Goal: Task Accomplishment & Management: Manage account settings

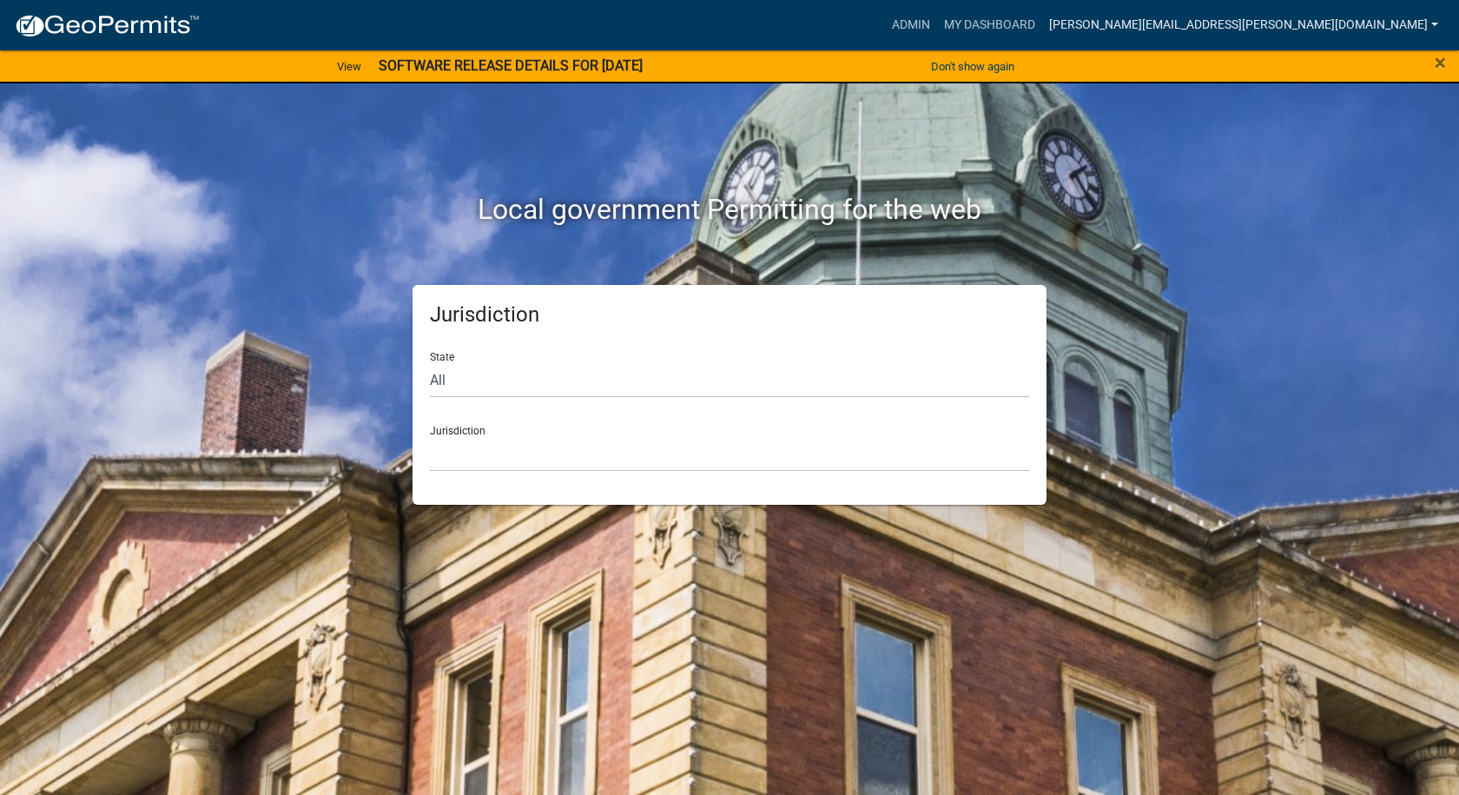
click at [1434, 17] on link "[PERSON_NAME][EMAIL_ADDRESS][PERSON_NAME][DOMAIN_NAME]" at bounding box center [1243, 25] width 403 height 33
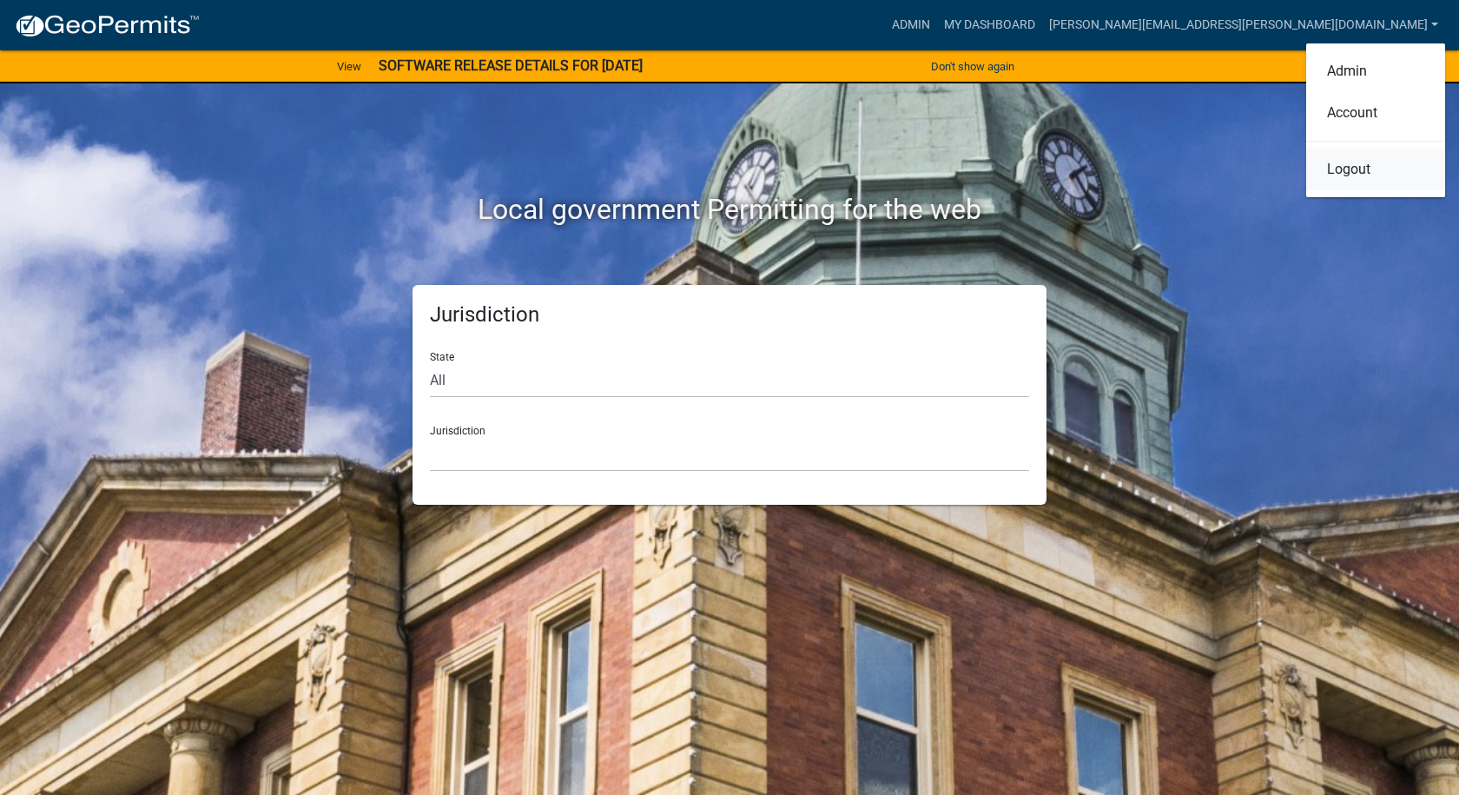
click at [1359, 169] on link "Logout" at bounding box center [1375, 170] width 139 height 42
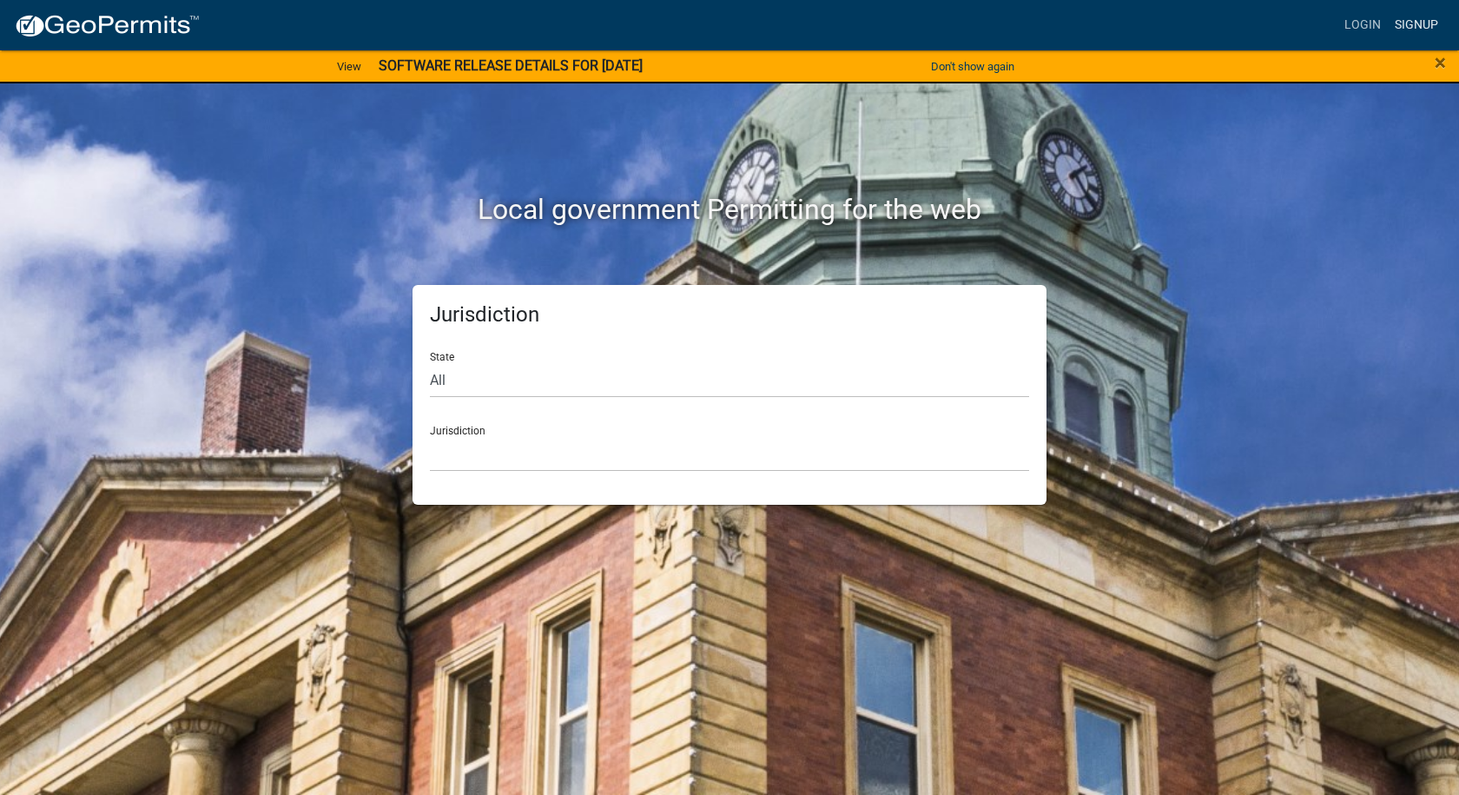
click at [1419, 19] on link "Signup" at bounding box center [1416, 25] width 57 height 33
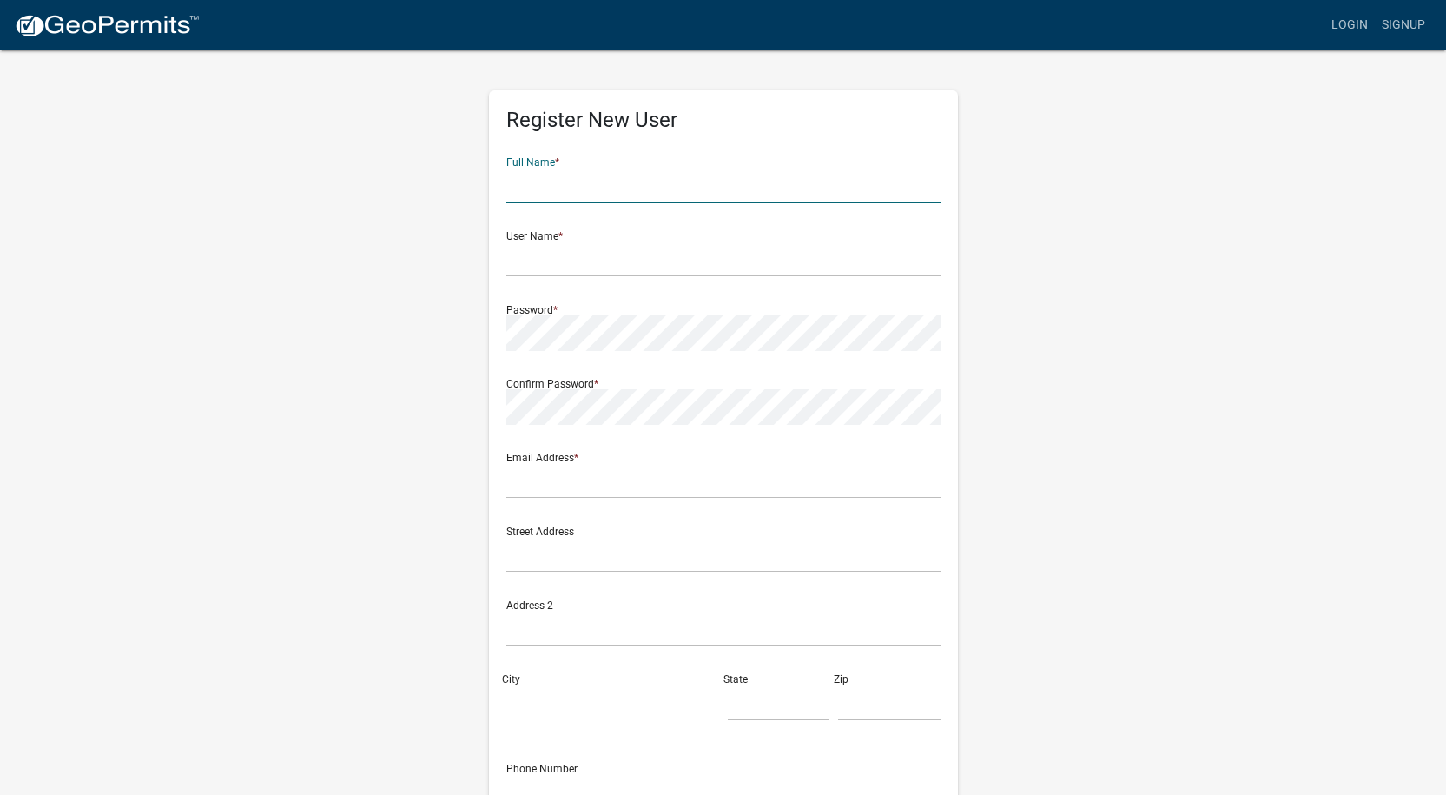
click at [698, 182] on input "text" at bounding box center [723, 186] width 434 height 36
type input "[PERSON_NAME]"
click at [566, 271] on input "text" at bounding box center [723, 259] width 434 height 36
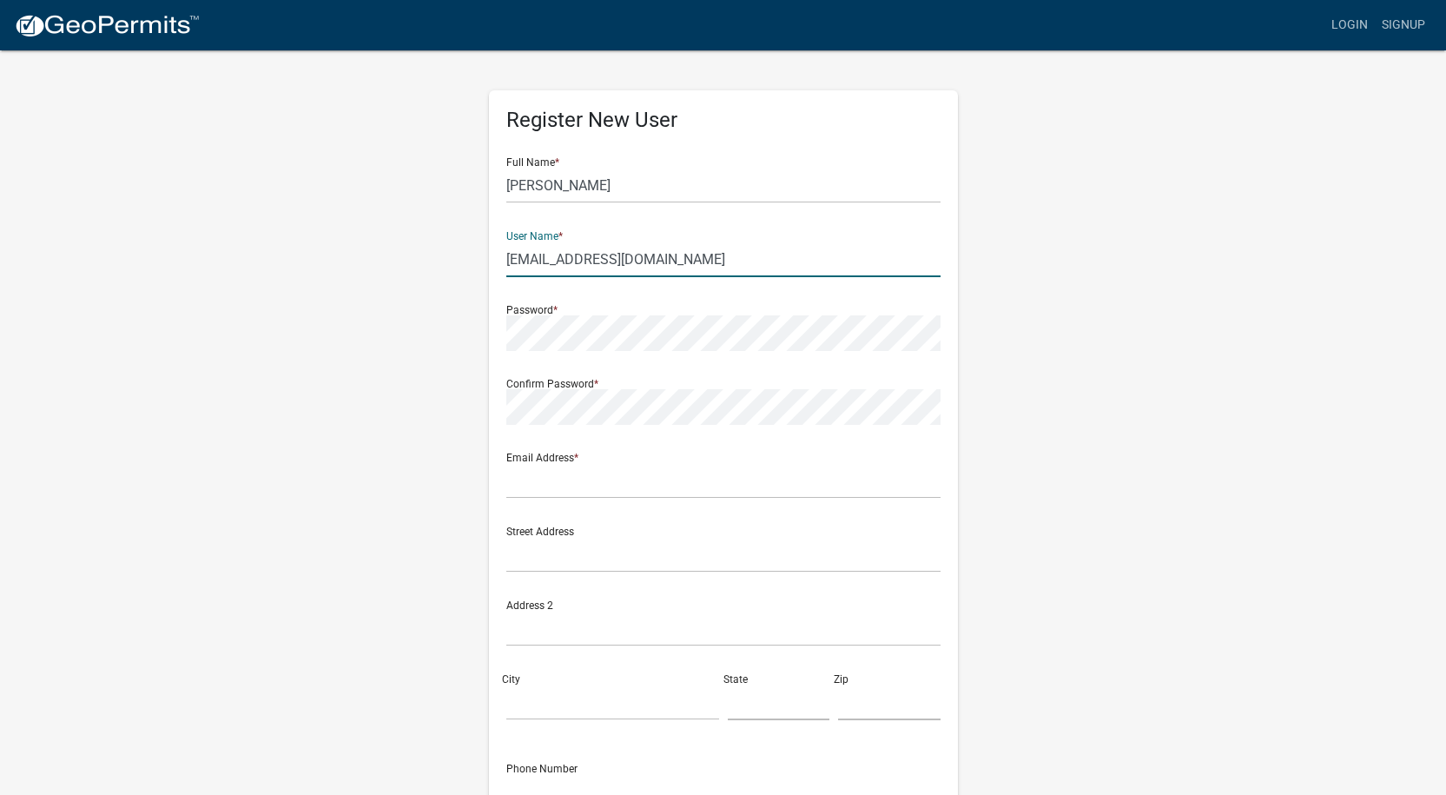
type input "[EMAIL_ADDRESS][DOMAIN_NAME]"
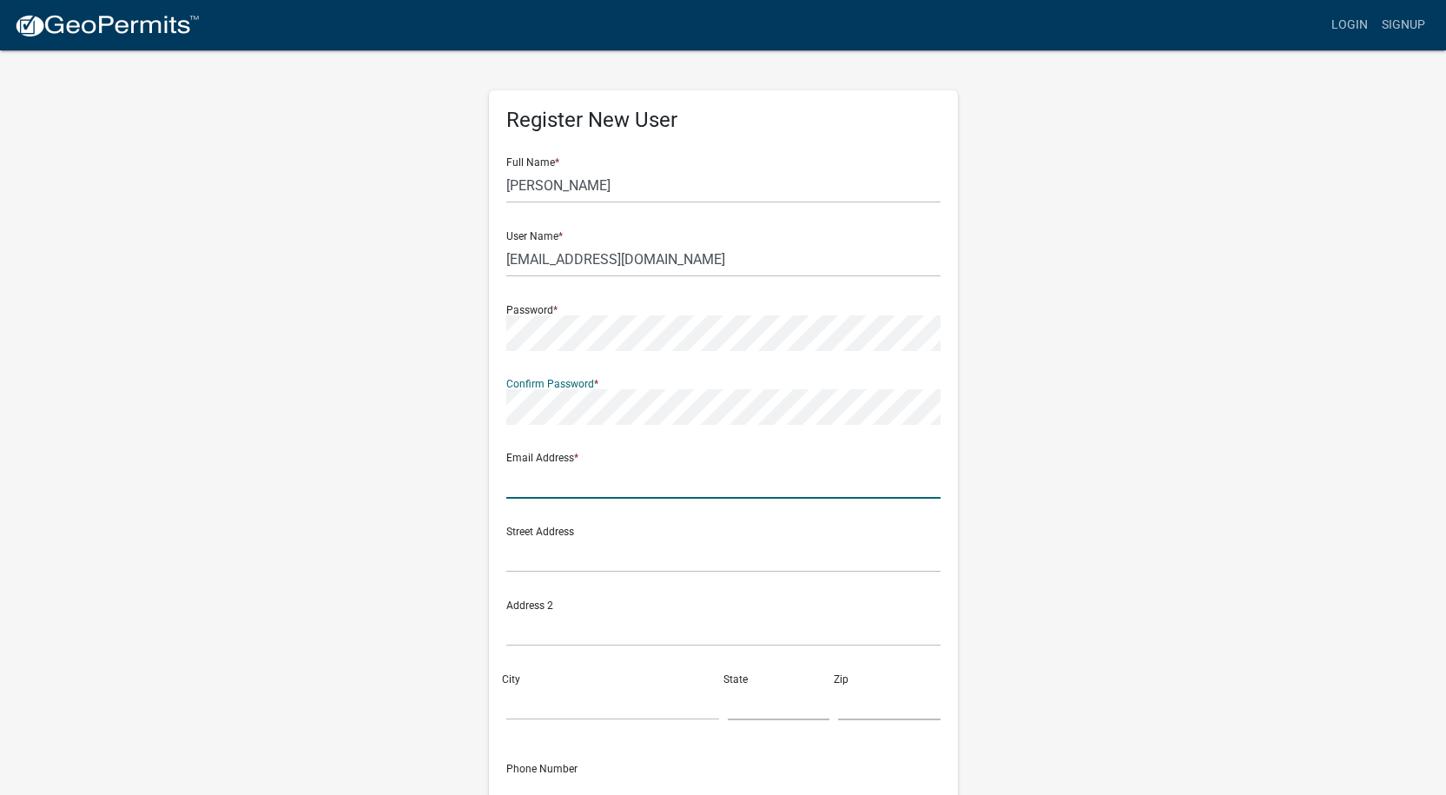
click at [551, 483] on input "text" at bounding box center [723, 481] width 434 height 36
type input "[EMAIL_ADDRESS][DOMAIN_NAME]"
click at [658, 257] on input "[EMAIL_ADDRESS][DOMAIN_NAME]" at bounding box center [723, 259] width 434 height 36
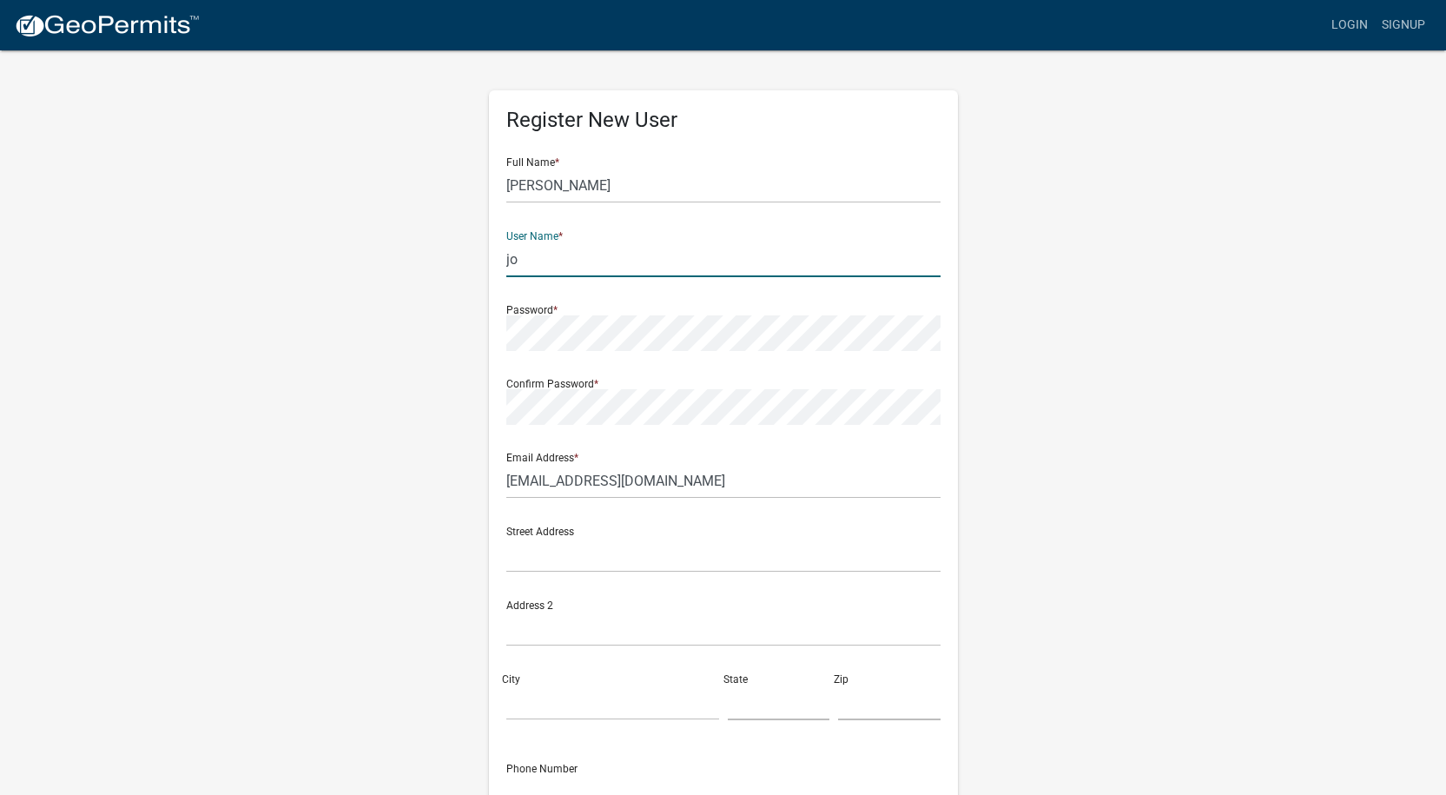
type input "j"
type input "[PERSON_NAME]"
click at [541, 561] on input "text" at bounding box center [723, 555] width 434 height 36
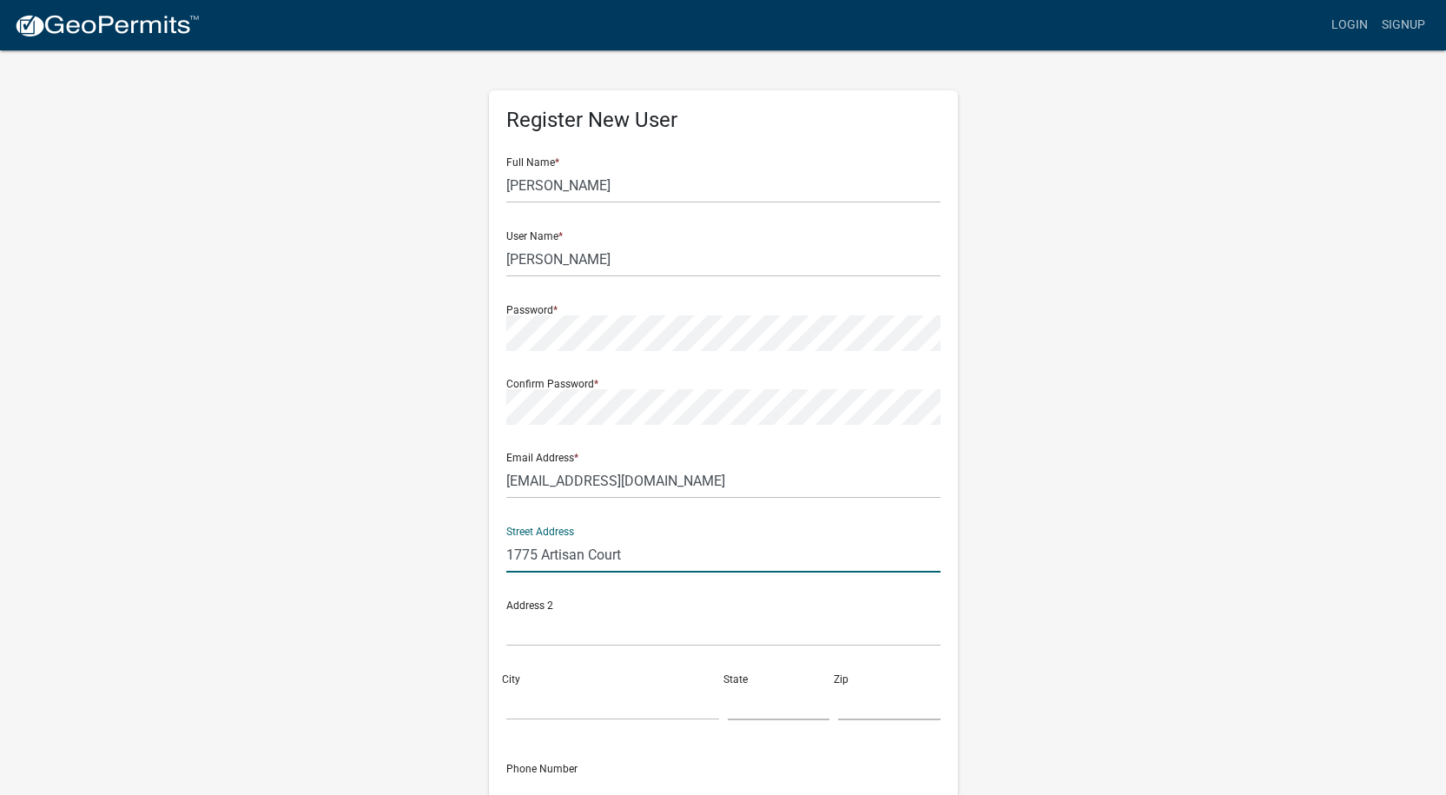
type input "1775 Artisan Court"
click at [530, 672] on div "City" at bounding box center [612, 690] width 221 height 60
click at [523, 709] on input "City" at bounding box center [612, 702] width 213 height 36
type input "Kokomo"
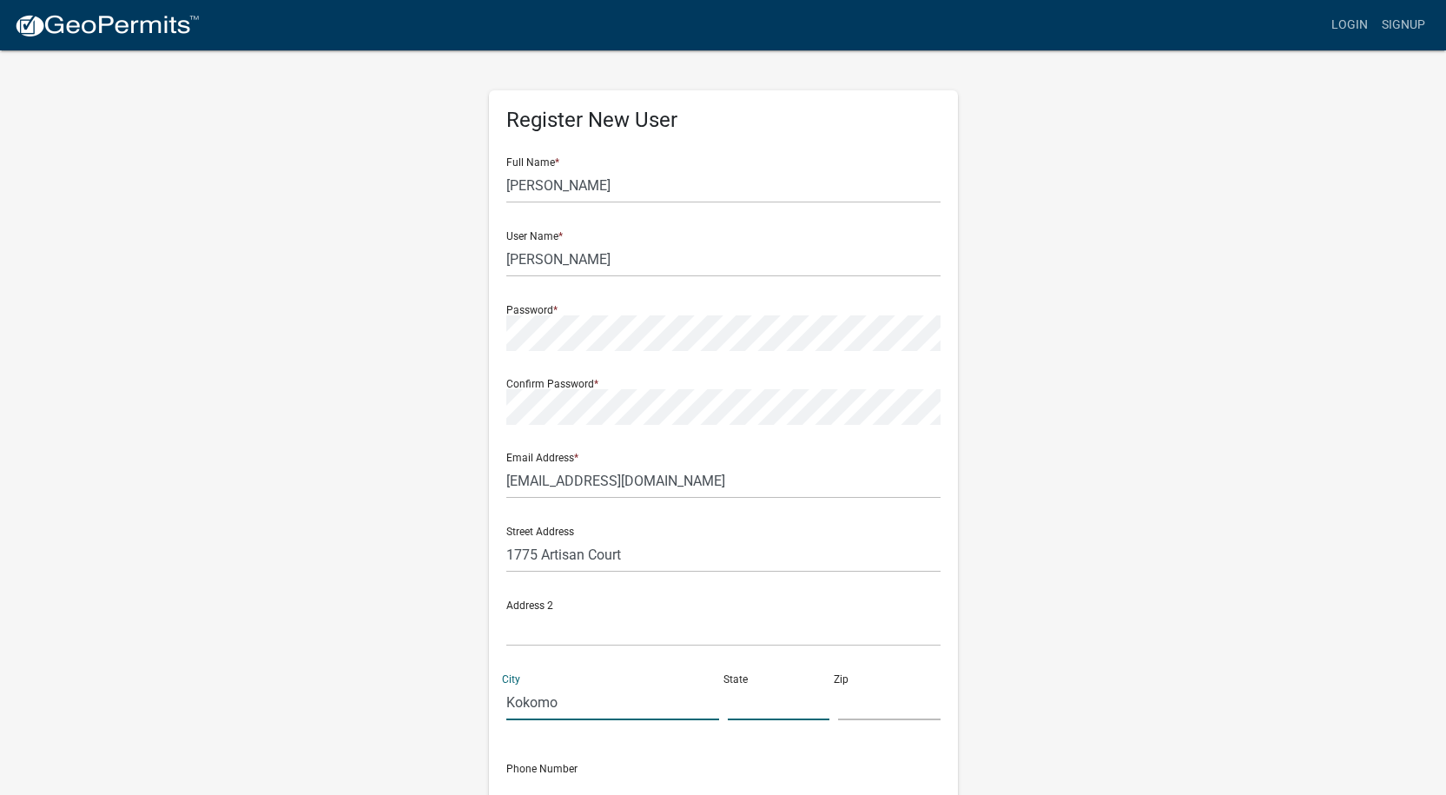
click at [732, 704] on input "text" at bounding box center [779, 702] width 102 height 36
type input "IN"
click at [838, 699] on input "text" at bounding box center [889, 702] width 102 height 36
type input "46902"
click at [605, 779] on input "text" at bounding box center [723, 792] width 434 height 36
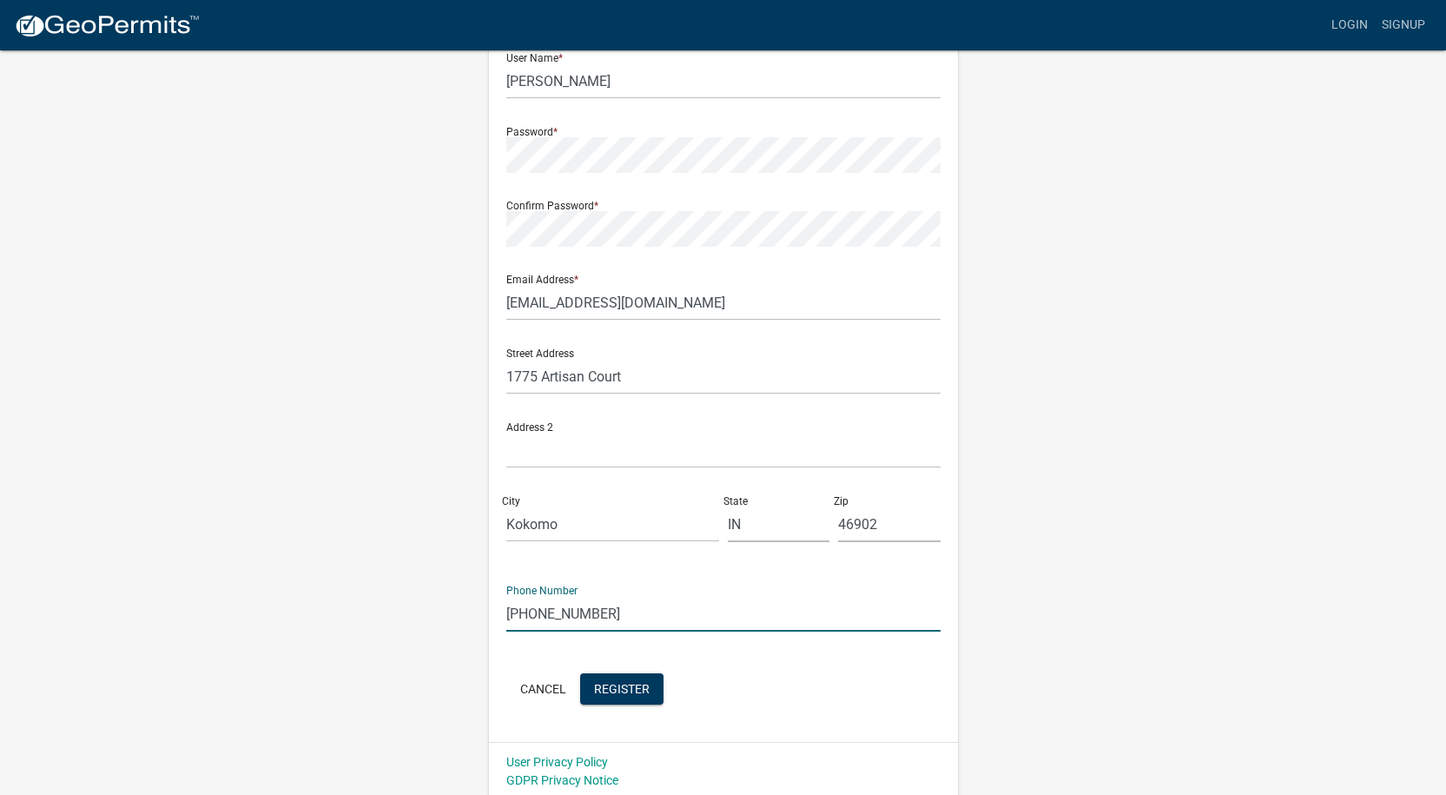
scroll to position [183, 0]
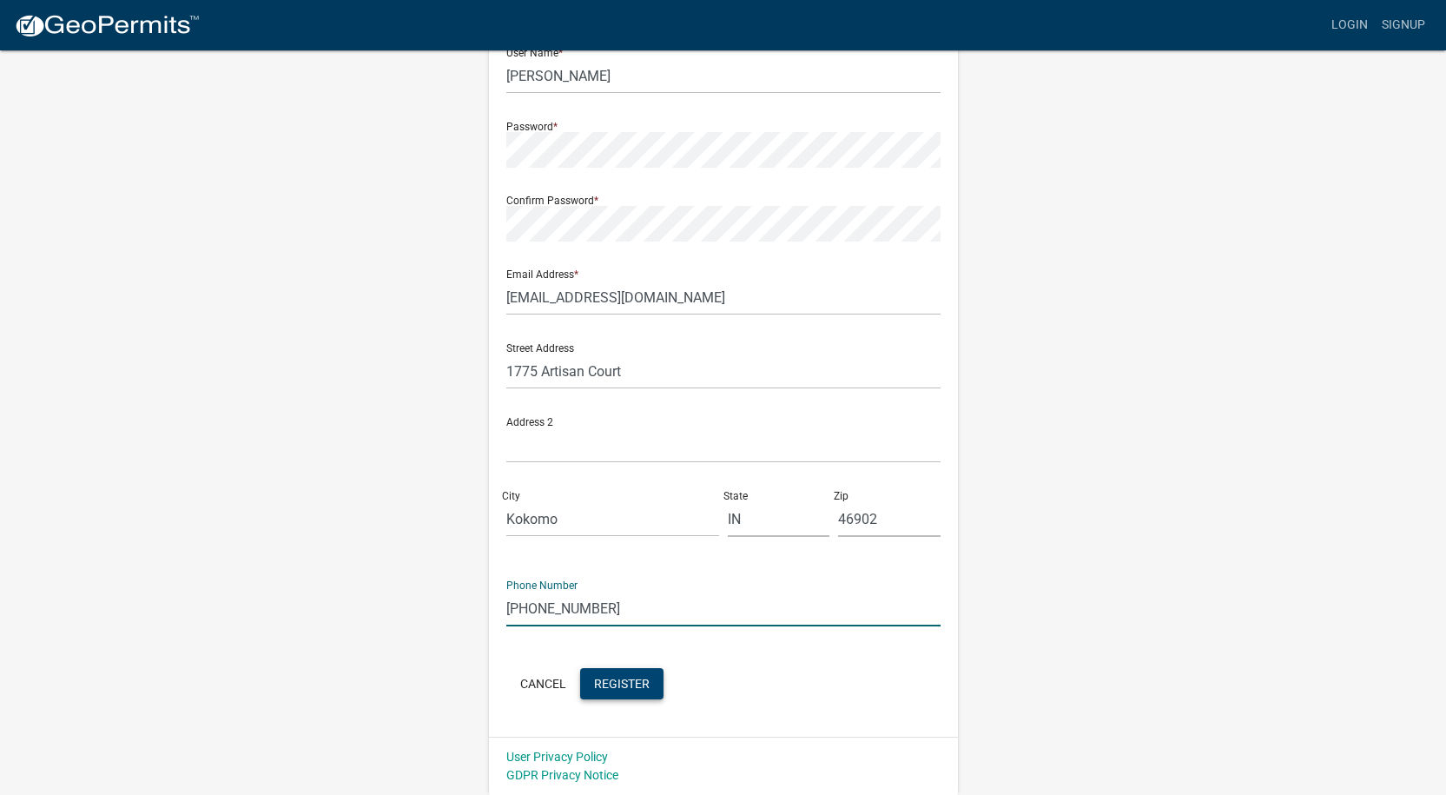
type input "[PHONE_NUMBER]"
click at [621, 679] on span "Register" at bounding box center [622, 683] width 56 height 14
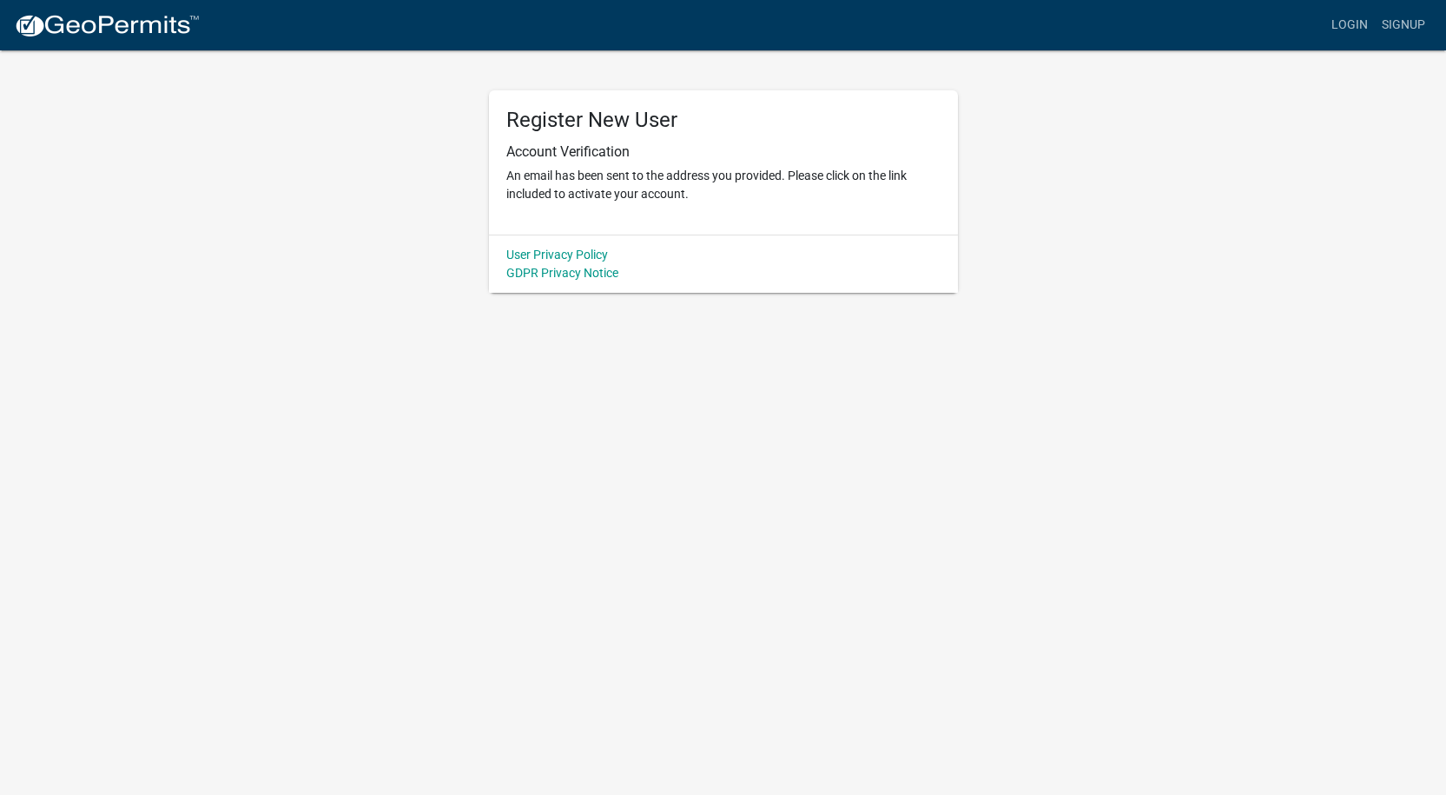
scroll to position [0, 0]
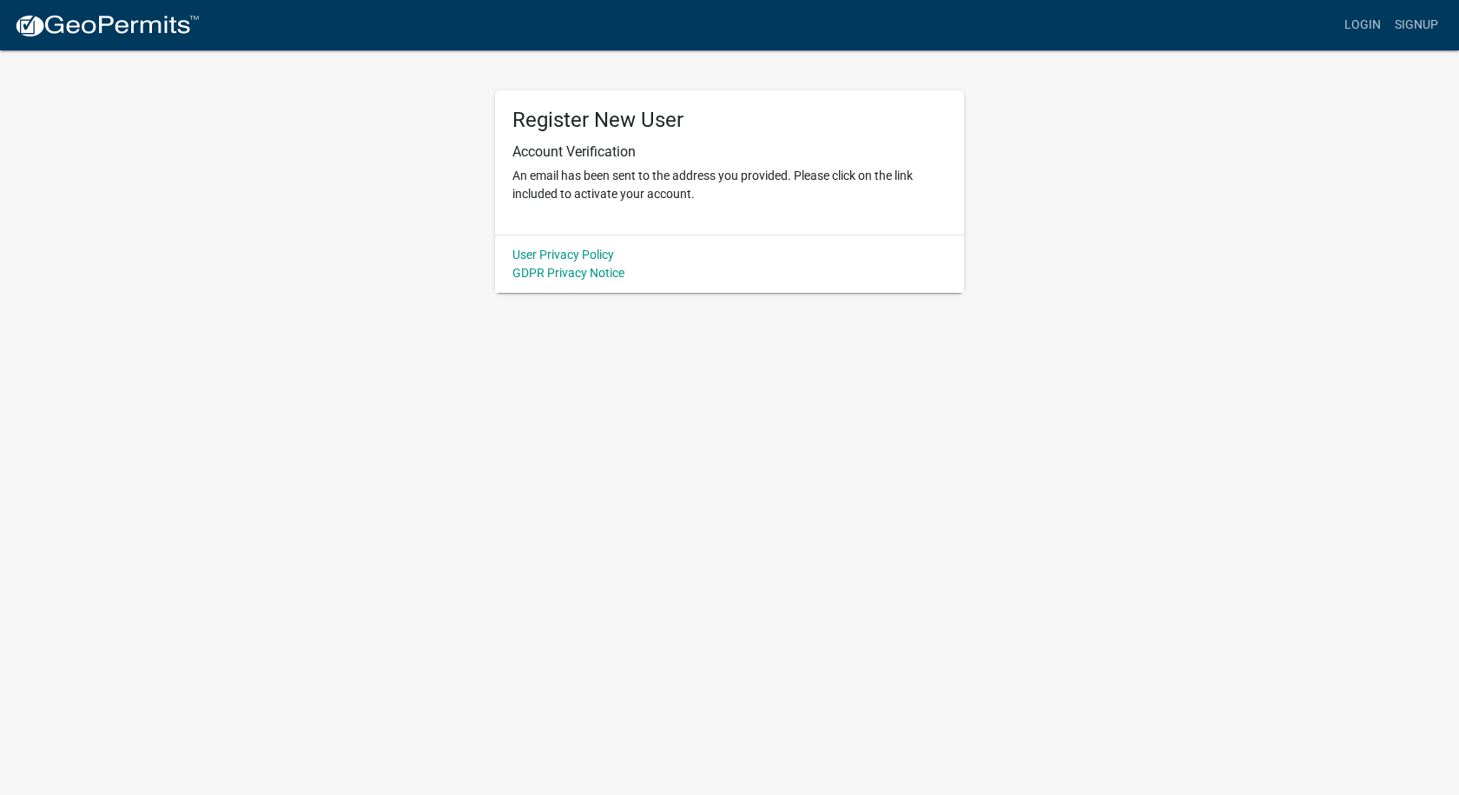
click at [773, 399] on body "Internet Explorer does NOT work with GeoPermits. Get a new browser for more sec…" at bounding box center [729, 397] width 1459 height 795
click at [789, 255] on div "User Privacy Policy GDPR Privacy Notice" at bounding box center [729, 264] width 469 height 58
click at [658, 122] on h5 "Register New User" at bounding box center [729, 120] width 434 height 25
click at [1363, 27] on link "Login" at bounding box center [1363, 25] width 50 height 33
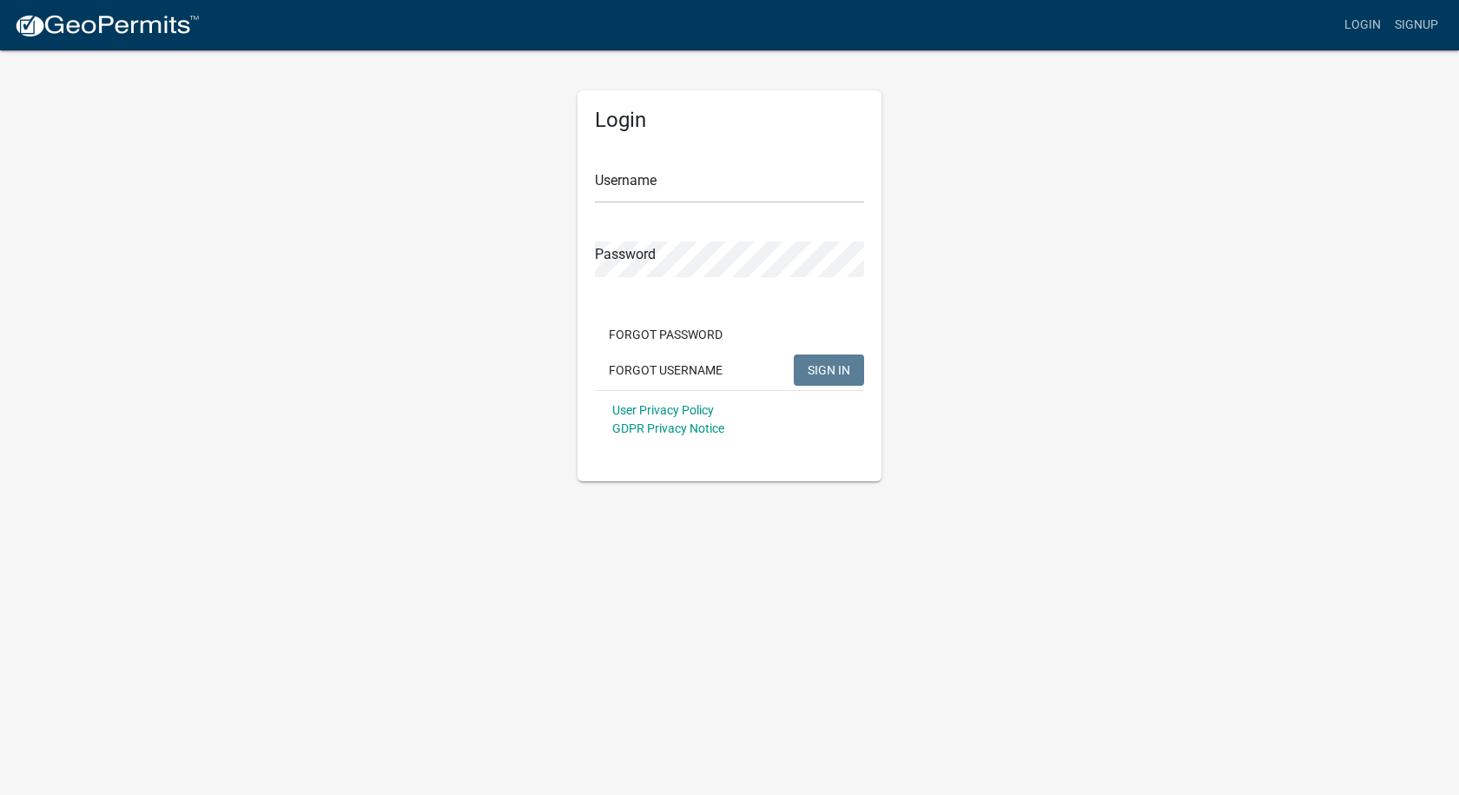
drag, startPoint x: 631, startPoint y: 165, endPoint x: 643, endPoint y: 166, distance: 12.2
click at [634, 165] on div "Username" at bounding box center [729, 173] width 269 height 60
click at [648, 169] on input "Username" at bounding box center [729, 186] width 269 height 36
type input "[PERSON_NAME][EMAIL_ADDRESS][PERSON_NAME][DOMAIN_NAME]"
click at [794, 354] on button "SIGN IN" at bounding box center [829, 369] width 70 height 31
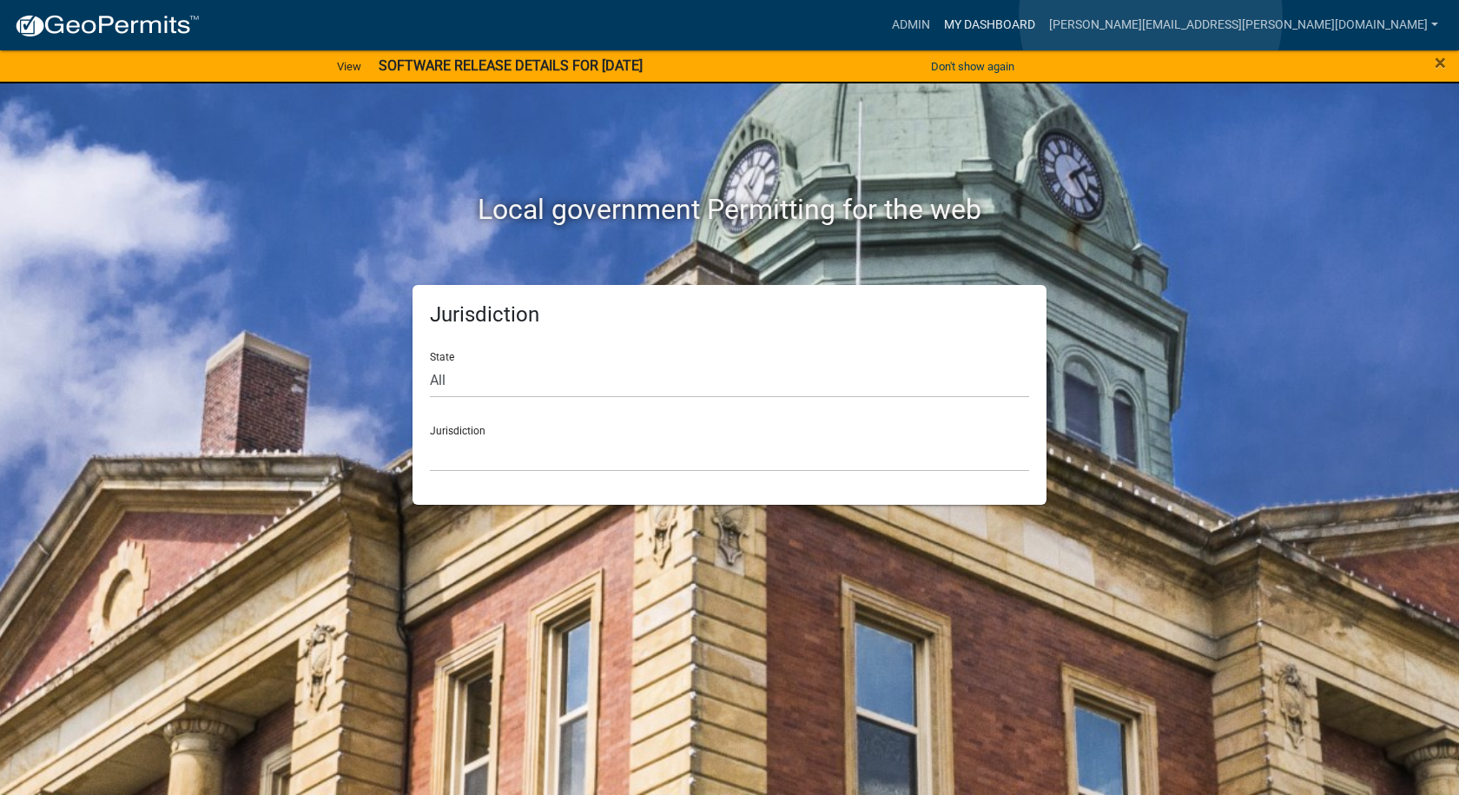
click at [1042, 17] on link "My Dashboard" at bounding box center [989, 25] width 105 height 33
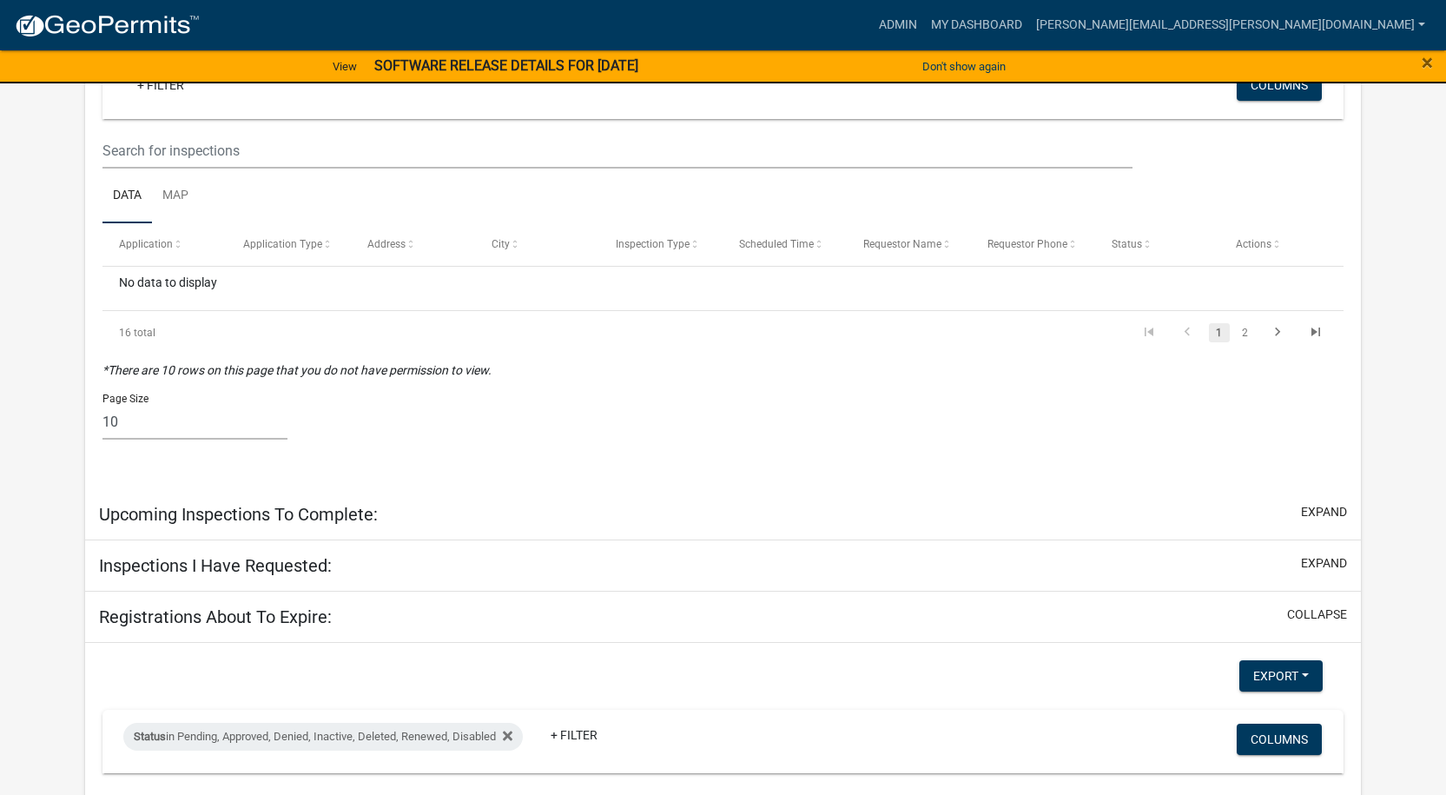
scroll to position [1129, 0]
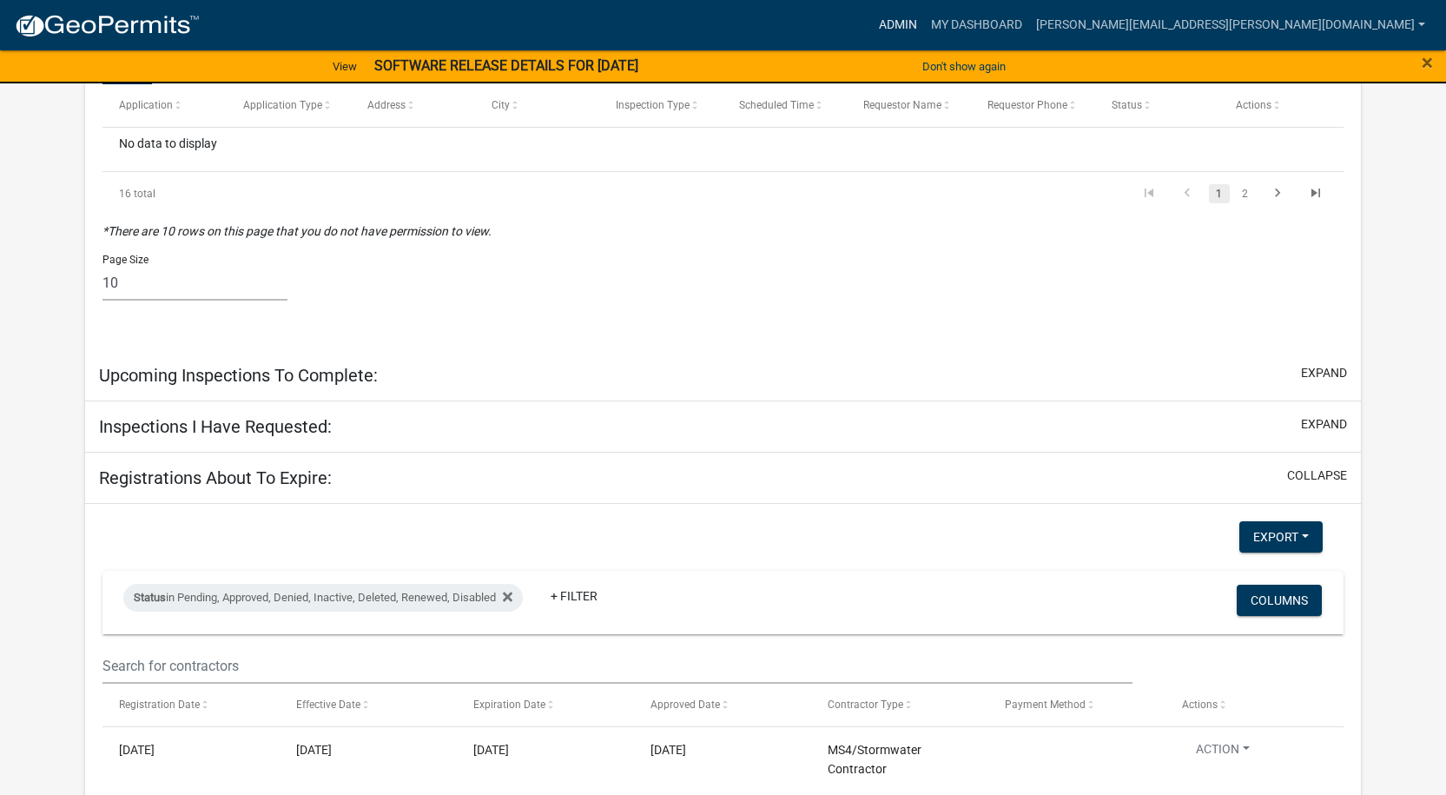
click at [924, 25] on link "Admin" at bounding box center [898, 25] width 52 height 33
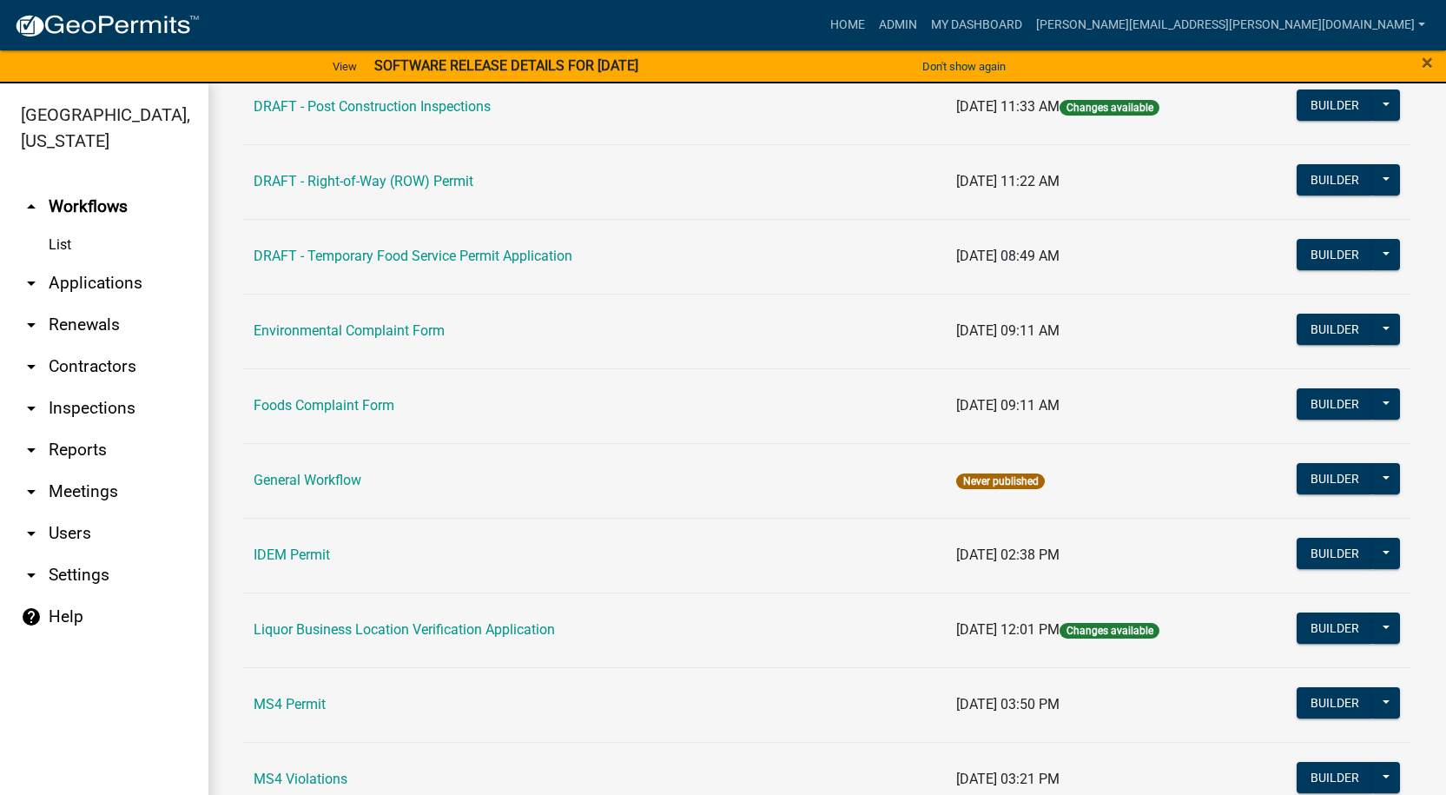
scroll to position [814, 0]
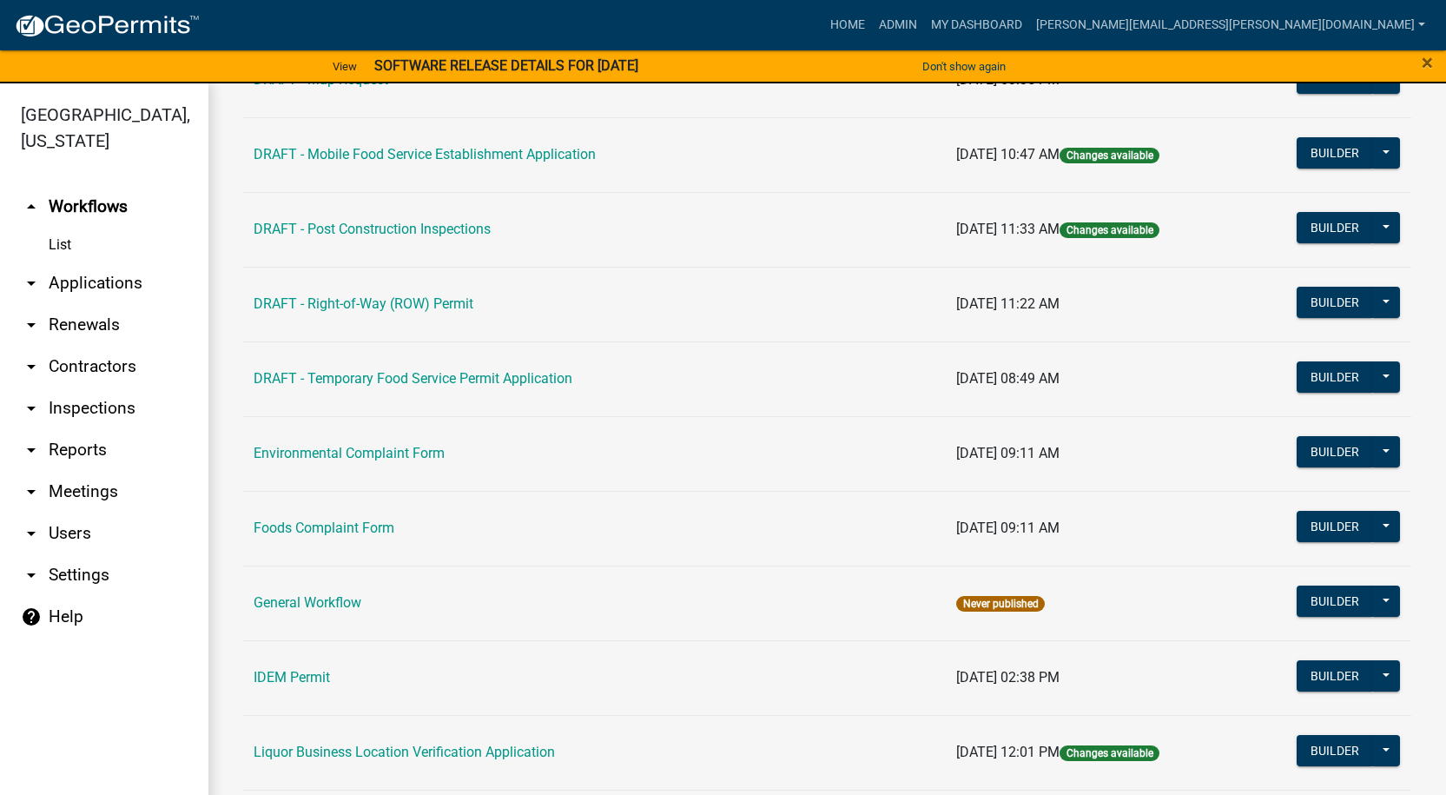
click at [31, 282] on icon "arrow_drop_down" at bounding box center [31, 283] width 21 height 21
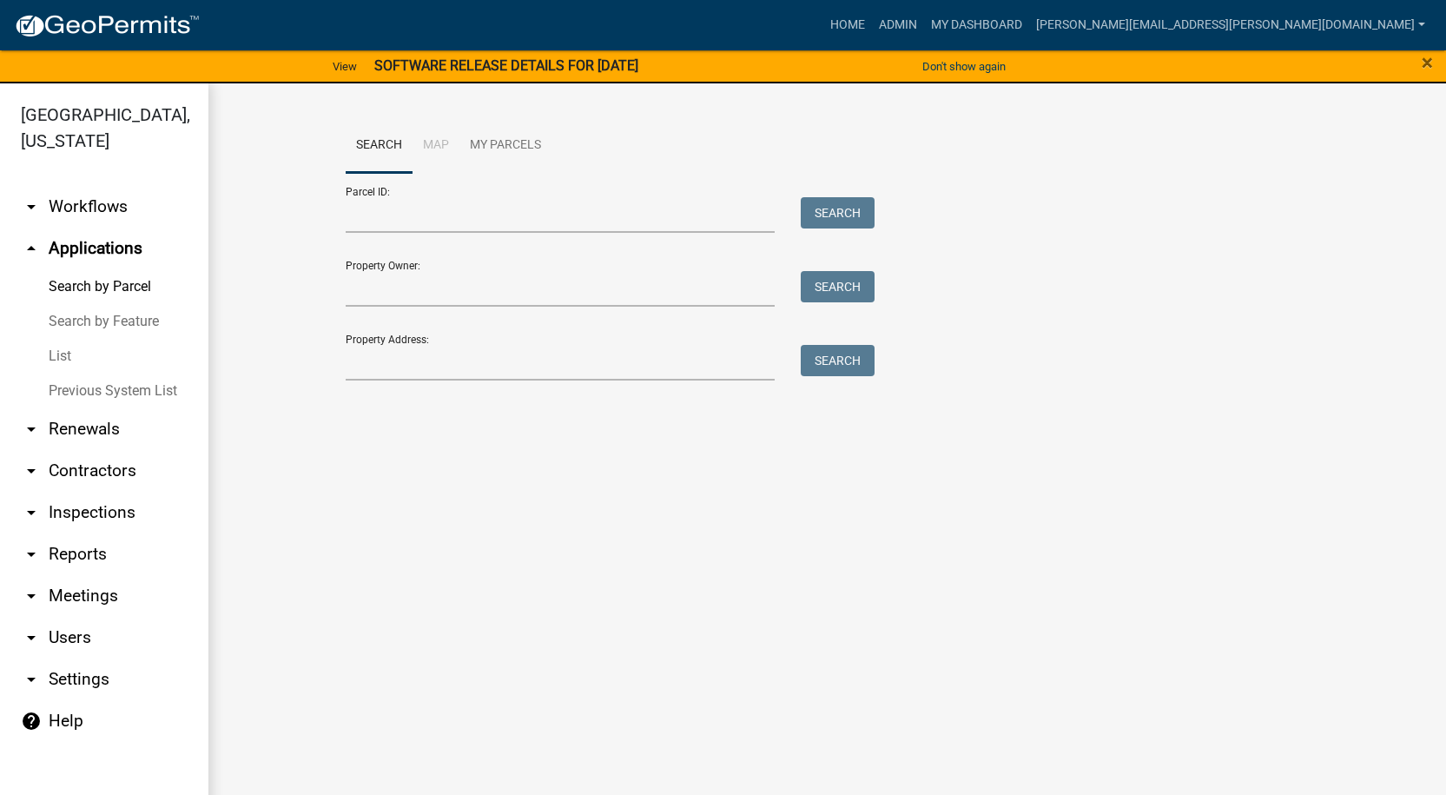
click at [28, 249] on icon "arrow_drop_up" at bounding box center [31, 248] width 21 height 21
click at [30, 633] on icon "arrow_drop_down" at bounding box center [31, 637] width 21 height 21
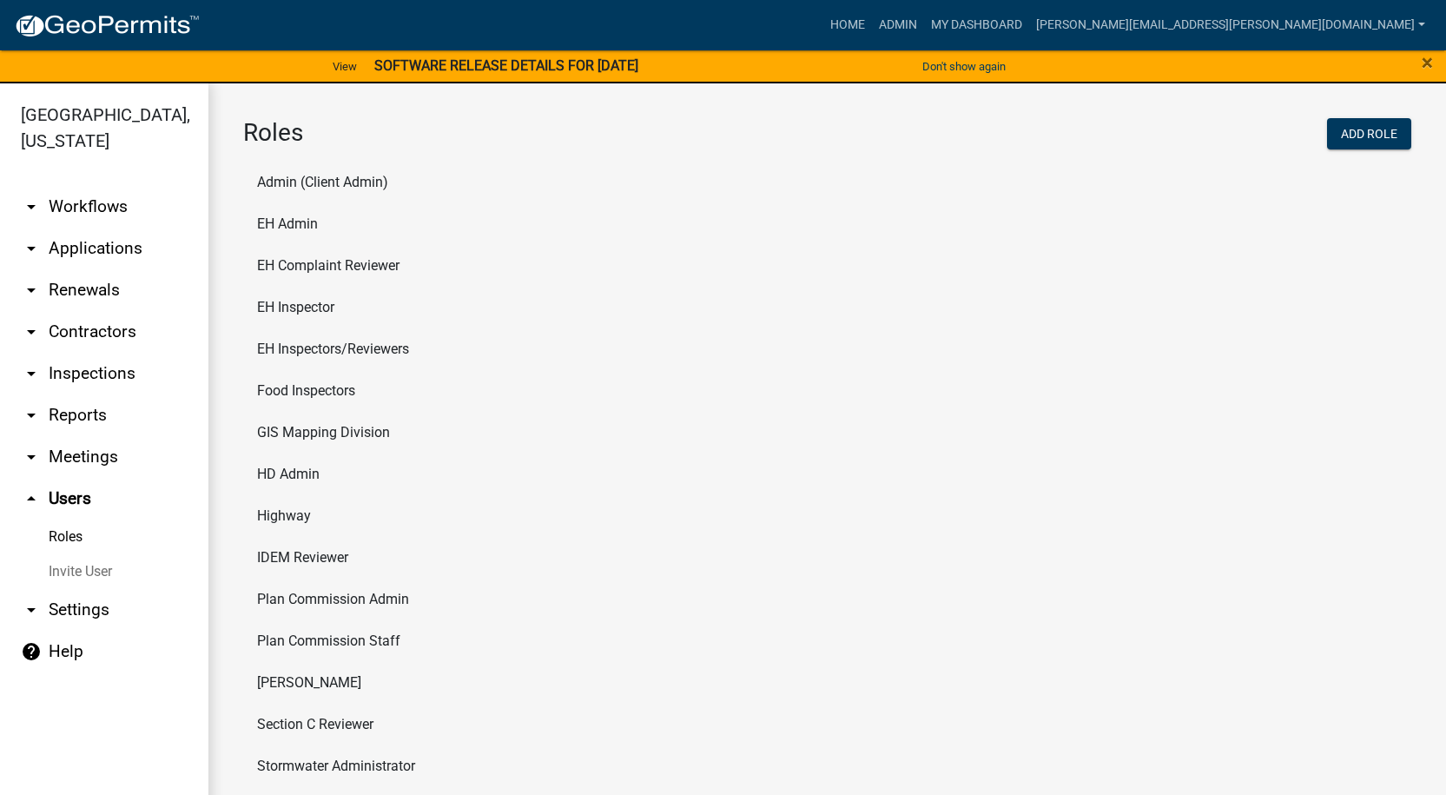
click at [28, 499] on icon "arrow_drop_up" at bounding box center [31, 498] width 21 height 21
click at [32, 493] on icon "arrow_drop_up" at bounding box center [31, 498] width 21 height 21
click at [872, 21] on link "Home" at bounding box center [847, 25] width 49 height 33
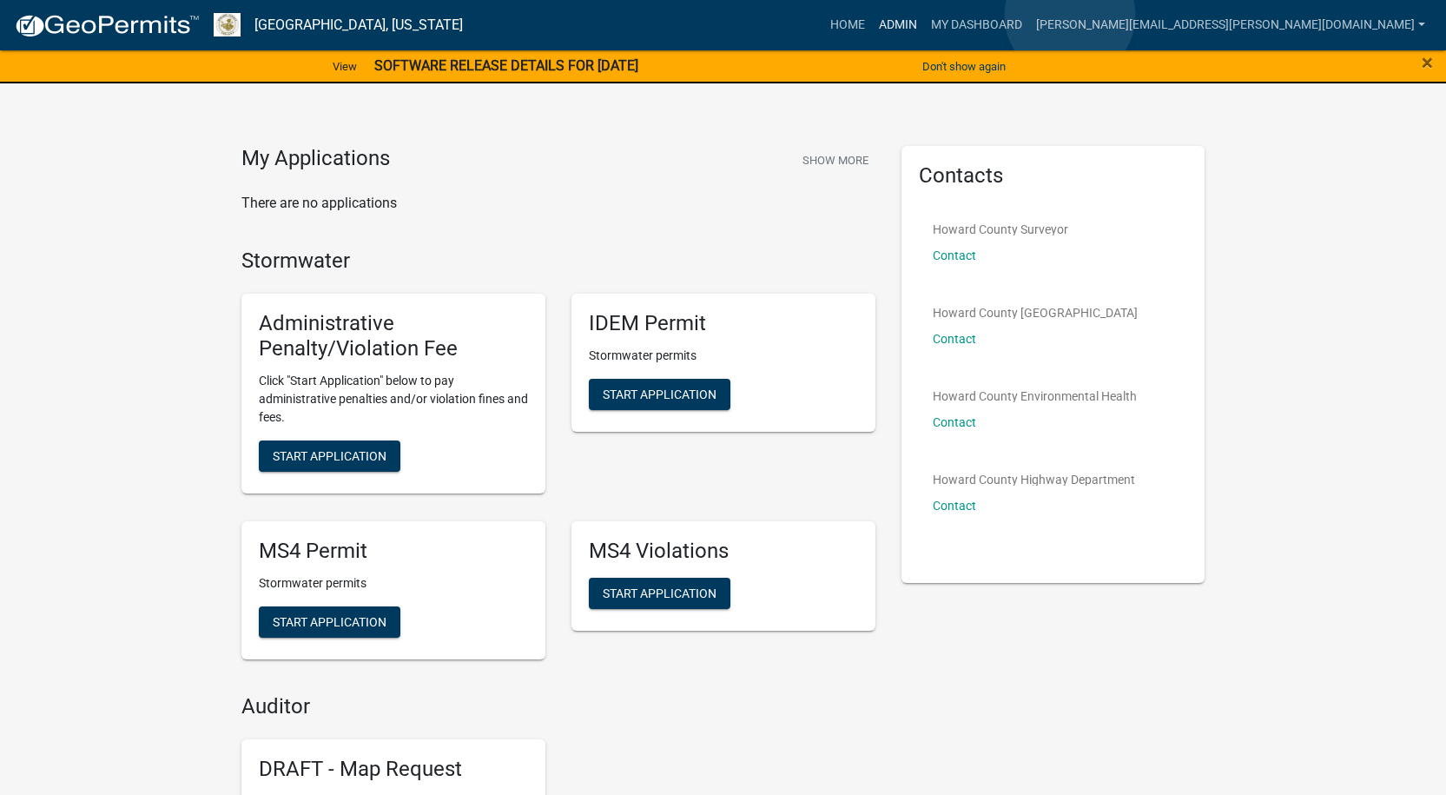
click at [924, 16] on link "Admin" at bounding box center [898, 25] width 52 height 33
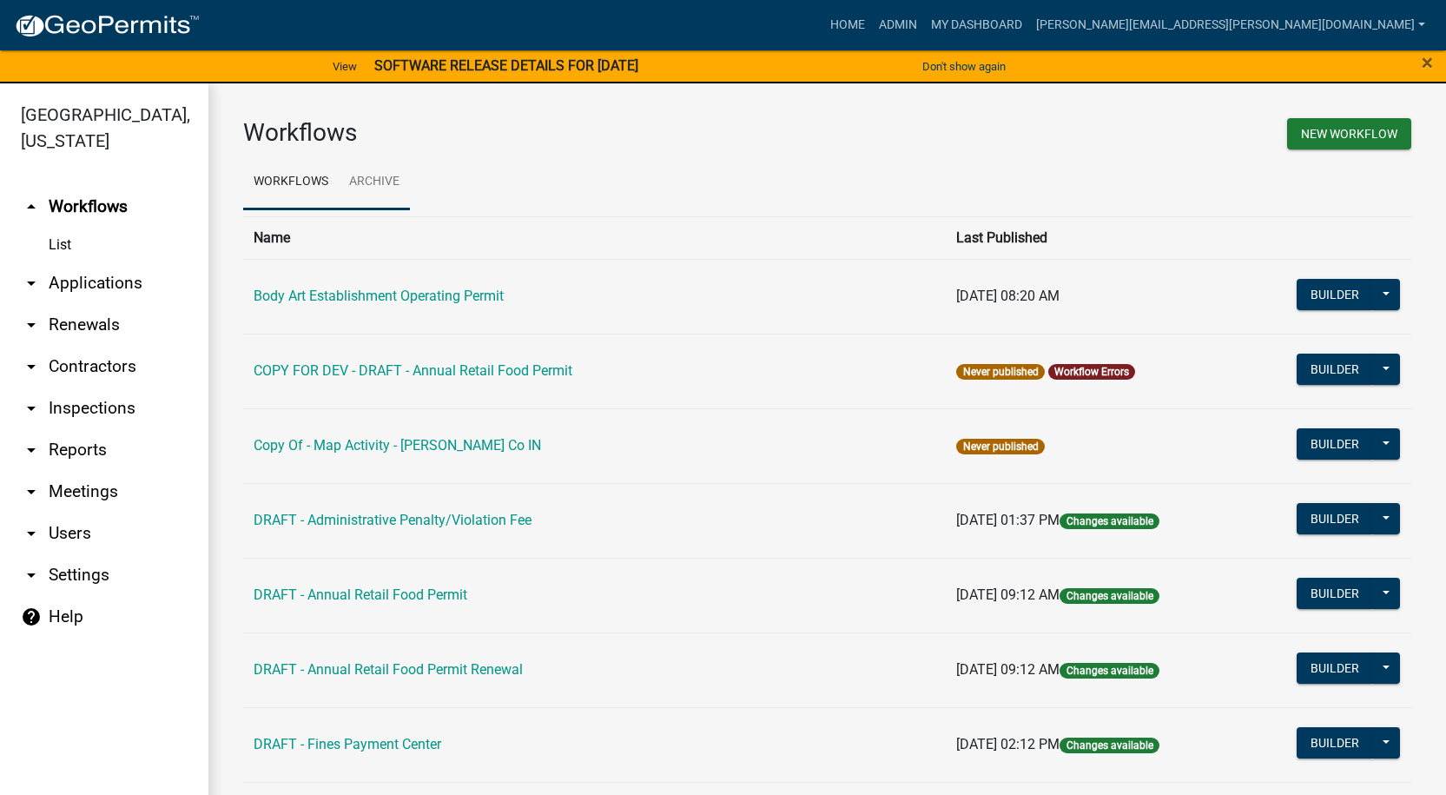
click at [369, 180] on link "Archive" at bounding box center [374, 183] width 71 height 56
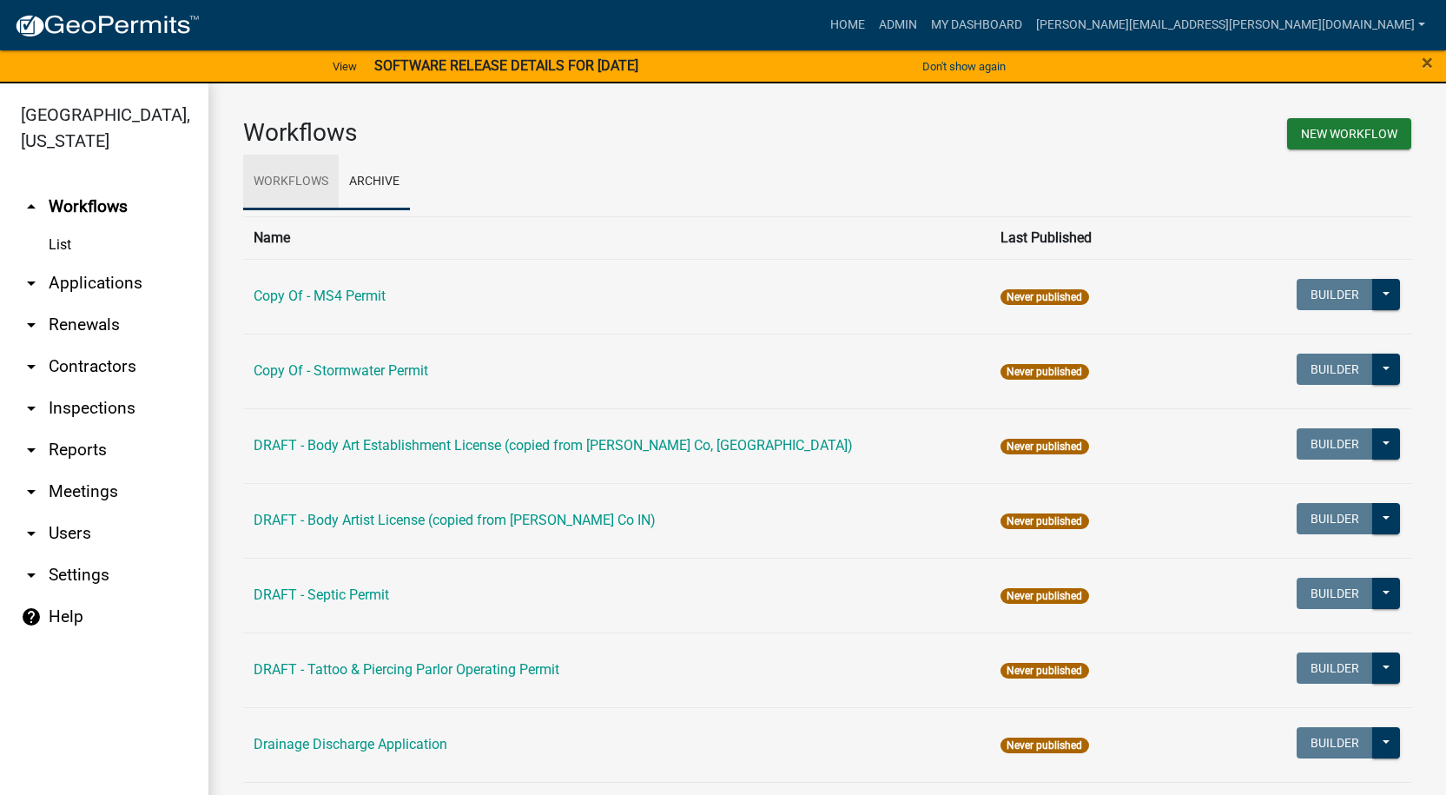
click at [299, 182] on link "Workflows" at bounding box center [291, 183] width 96 height 56
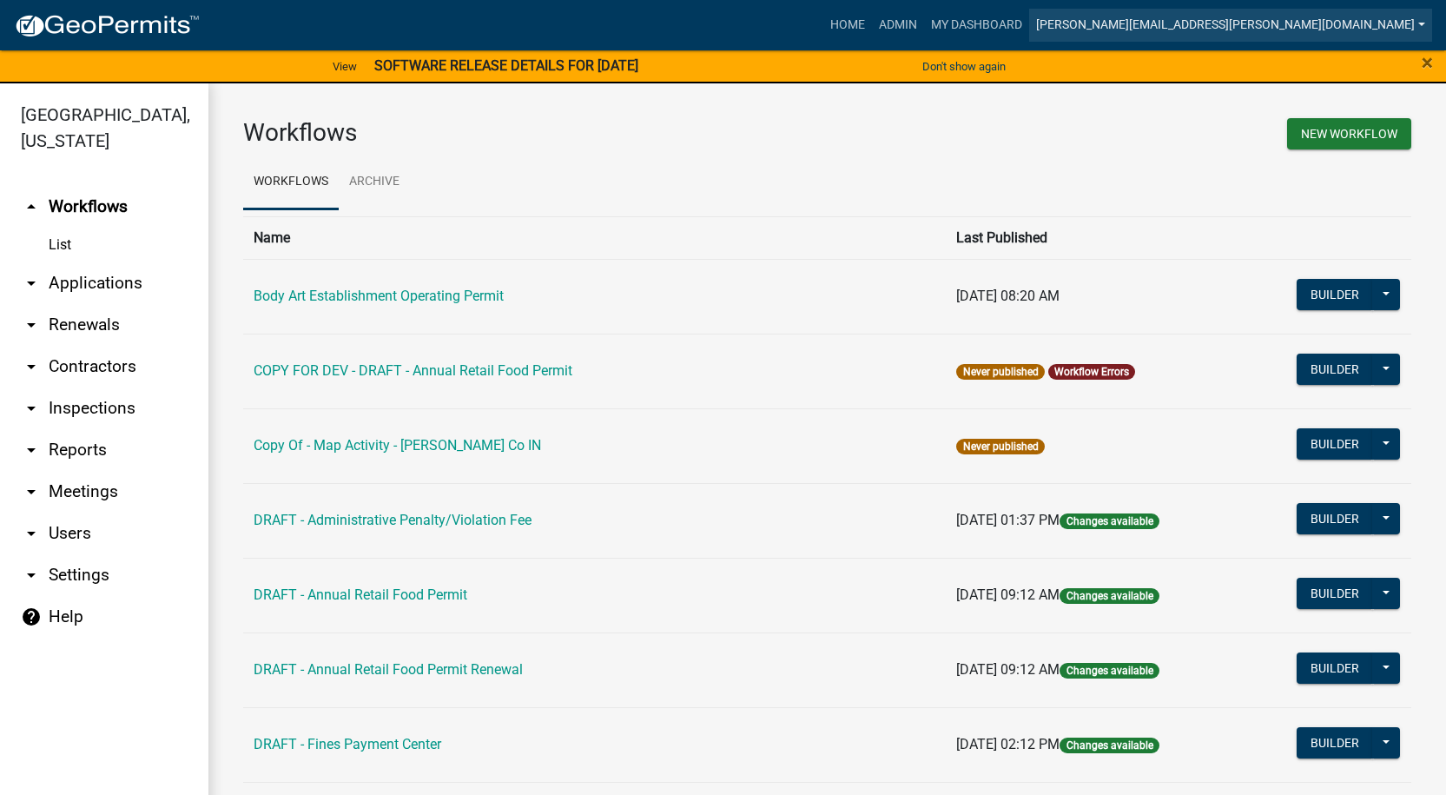
click at [1421, 23] on link "[PERSON_NAME][EMAIL_ADDRESS][PERSON_NAME][DOMAIN_NAME]" at bounding box center [1230, 25] width 403 height 33
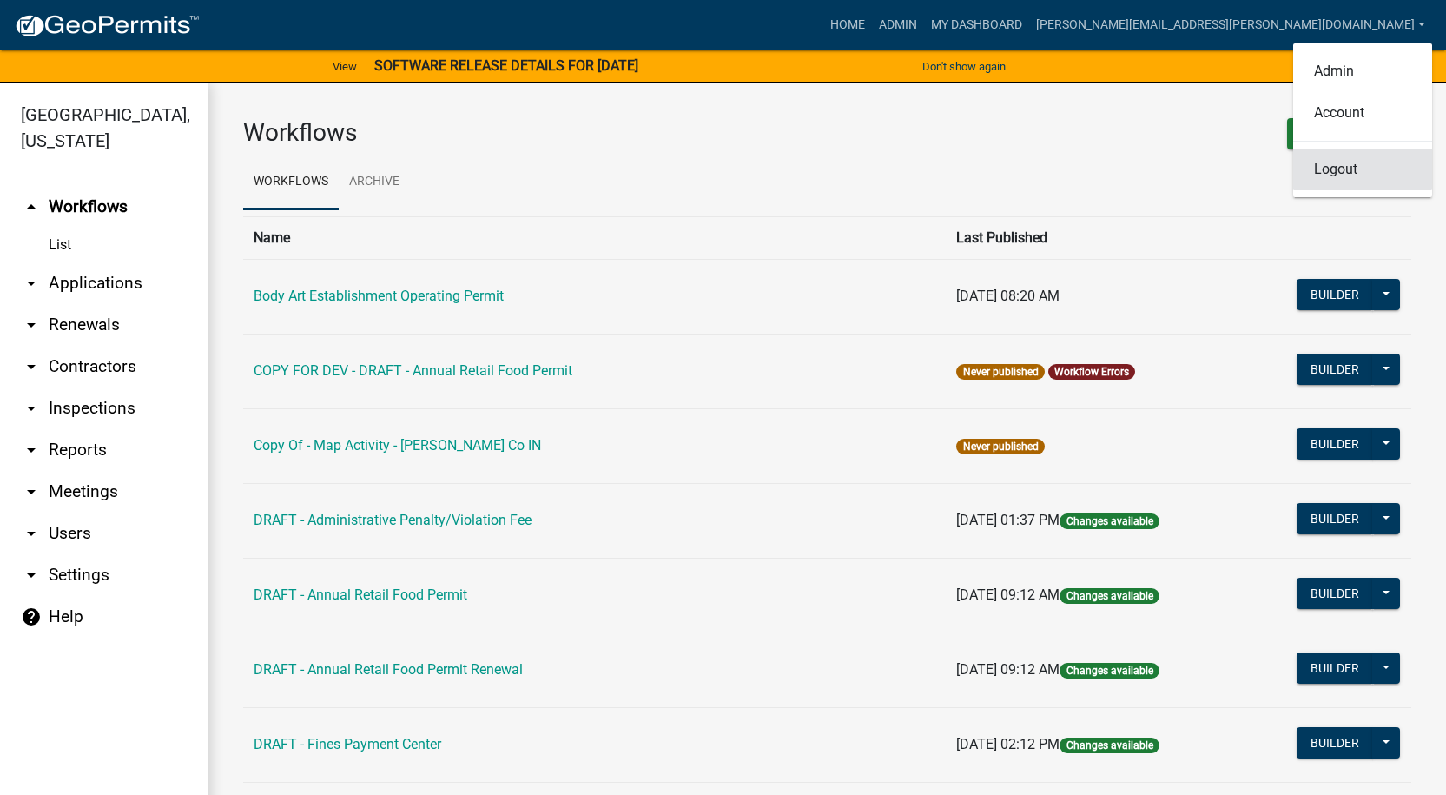
click at [1345, 173] on link "Logout" at bounding box center [1362, 170] width 139 height 42
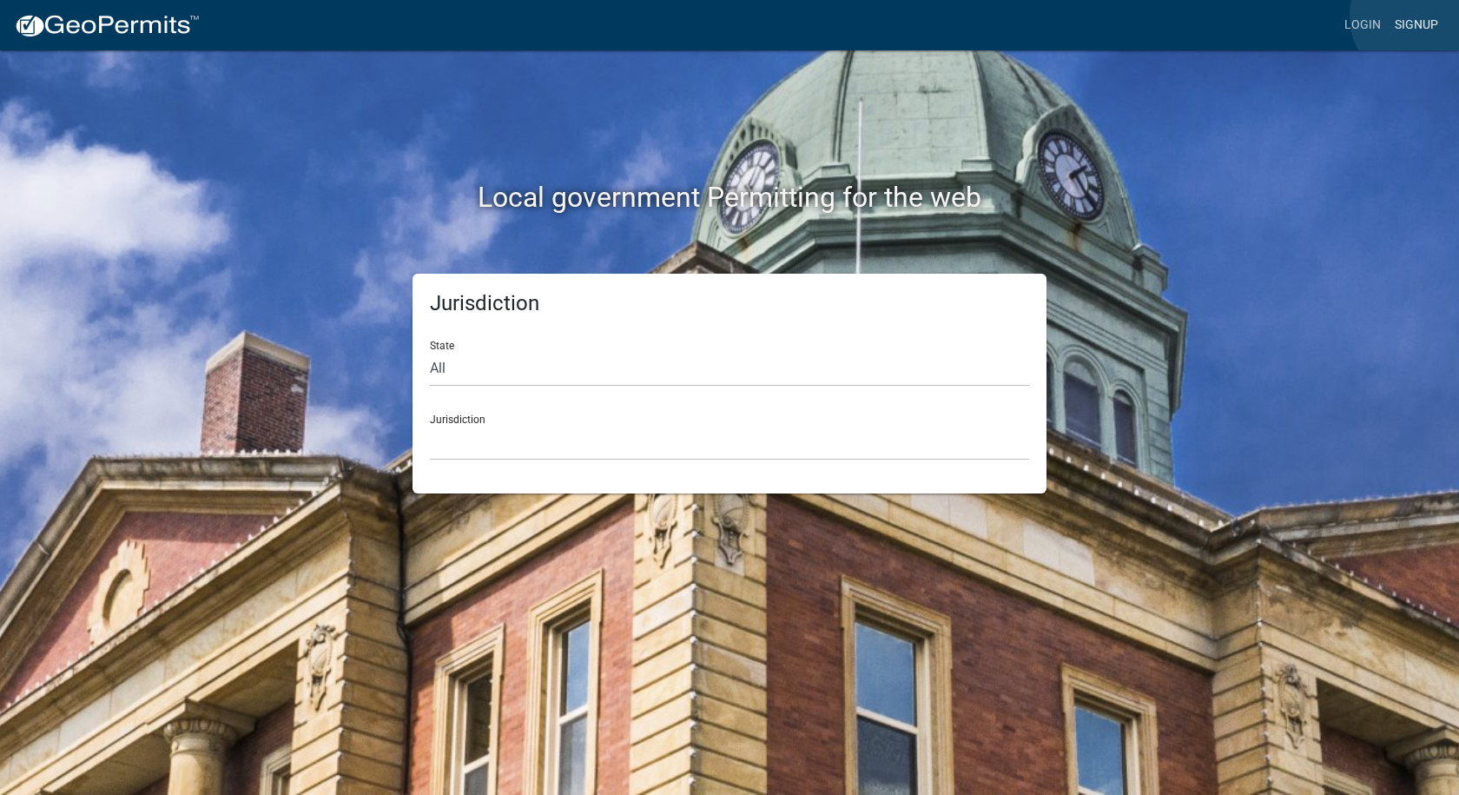
click at [1421, 17] on link "Signup" at bounding box center [1416, 25] width 57 height 33
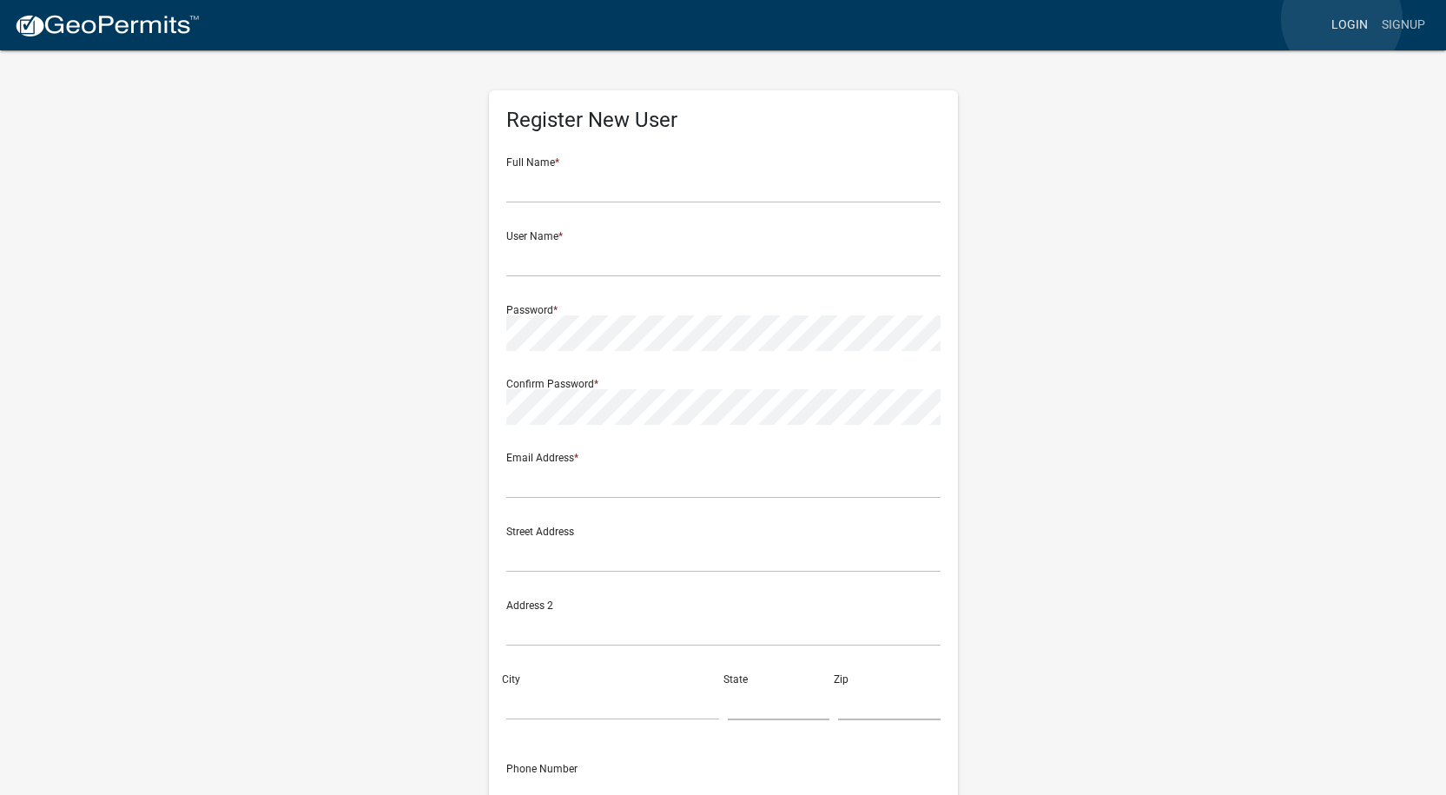
click at [1342, 19] on link "Login" at bounding box center [1350, 25] width 50 height 33
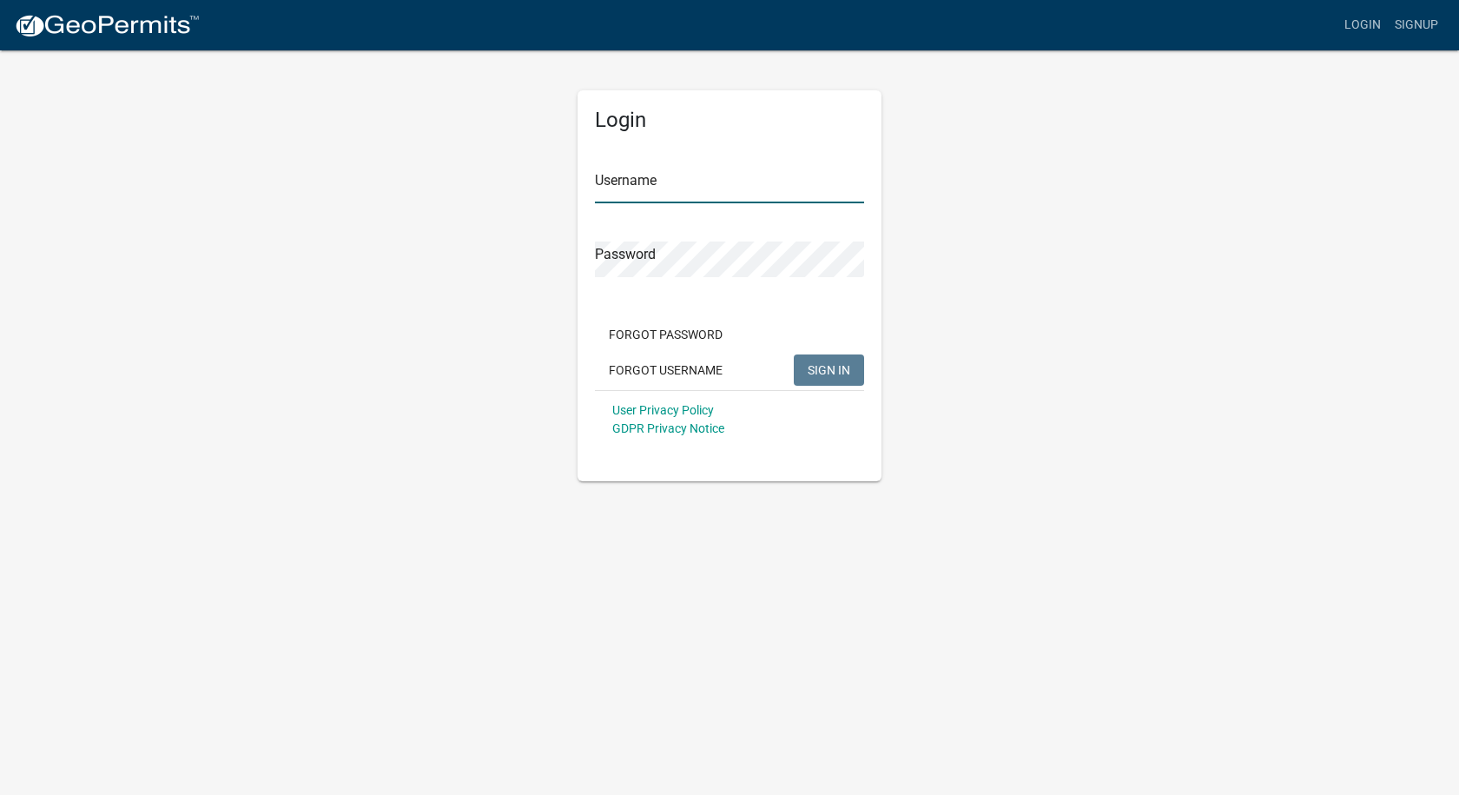
click at [706, 180] on input "Username" at bounding box center [729, 186] width 269 height 36
type input "[PERSON_NAME][EMAIL_ADDRESS][PERSON_NAME][DOMAIN_NAME]"
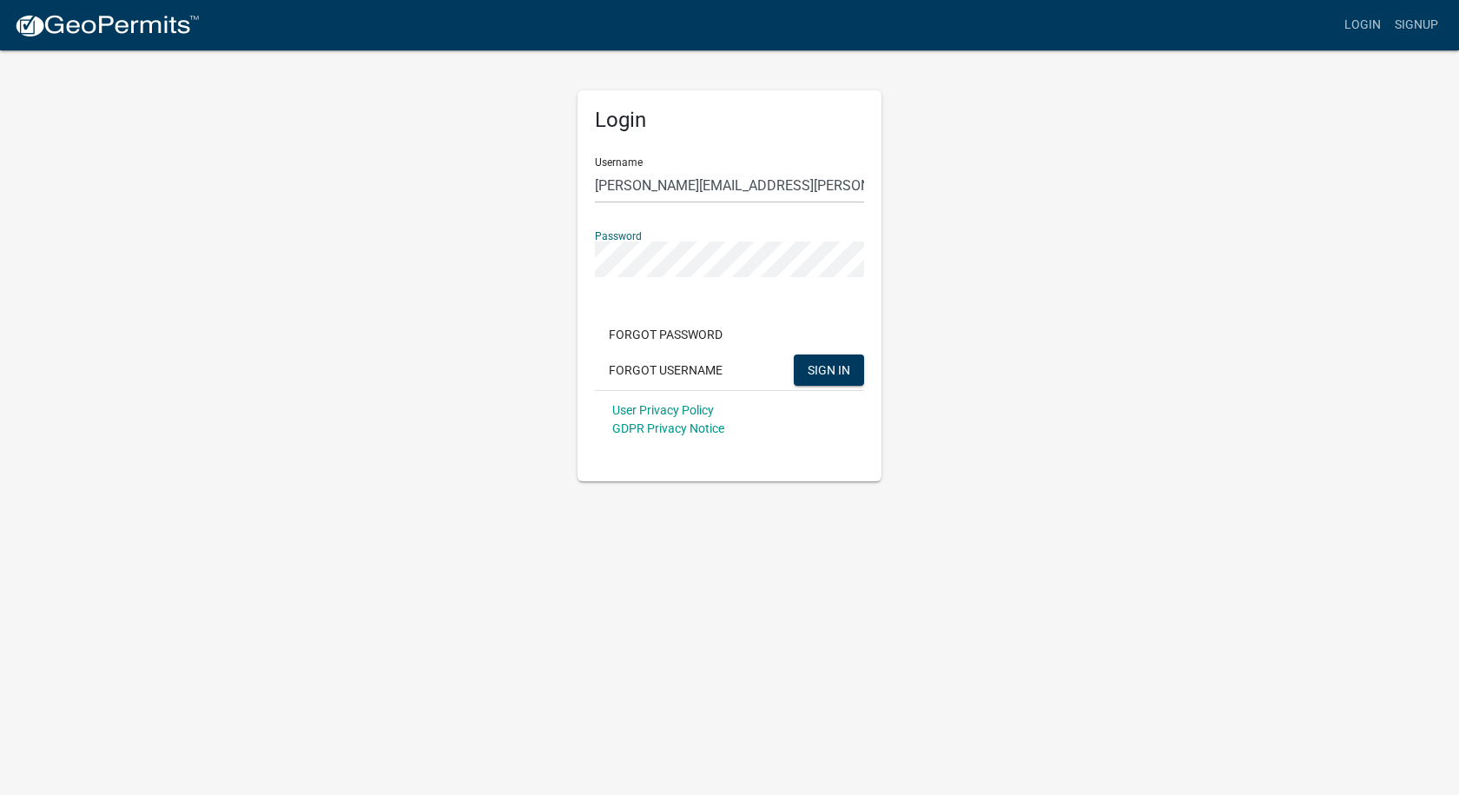
click at [794, 354] on button "SIGN IN" at bounding box center [829, 369] width 70 height 31
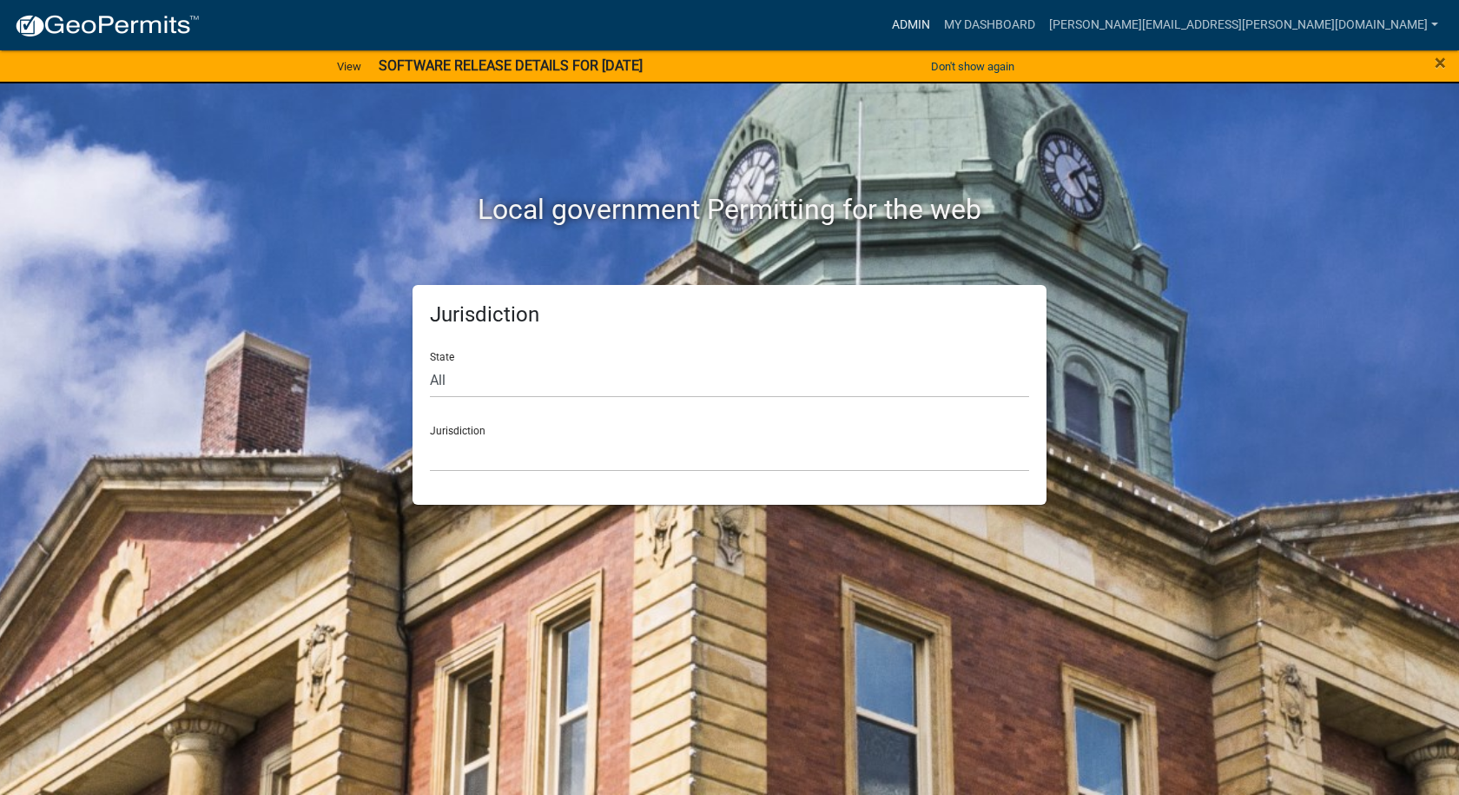
click at [937, 22] on link "Admin" at bounding box center [911, 25] width 52 height 33
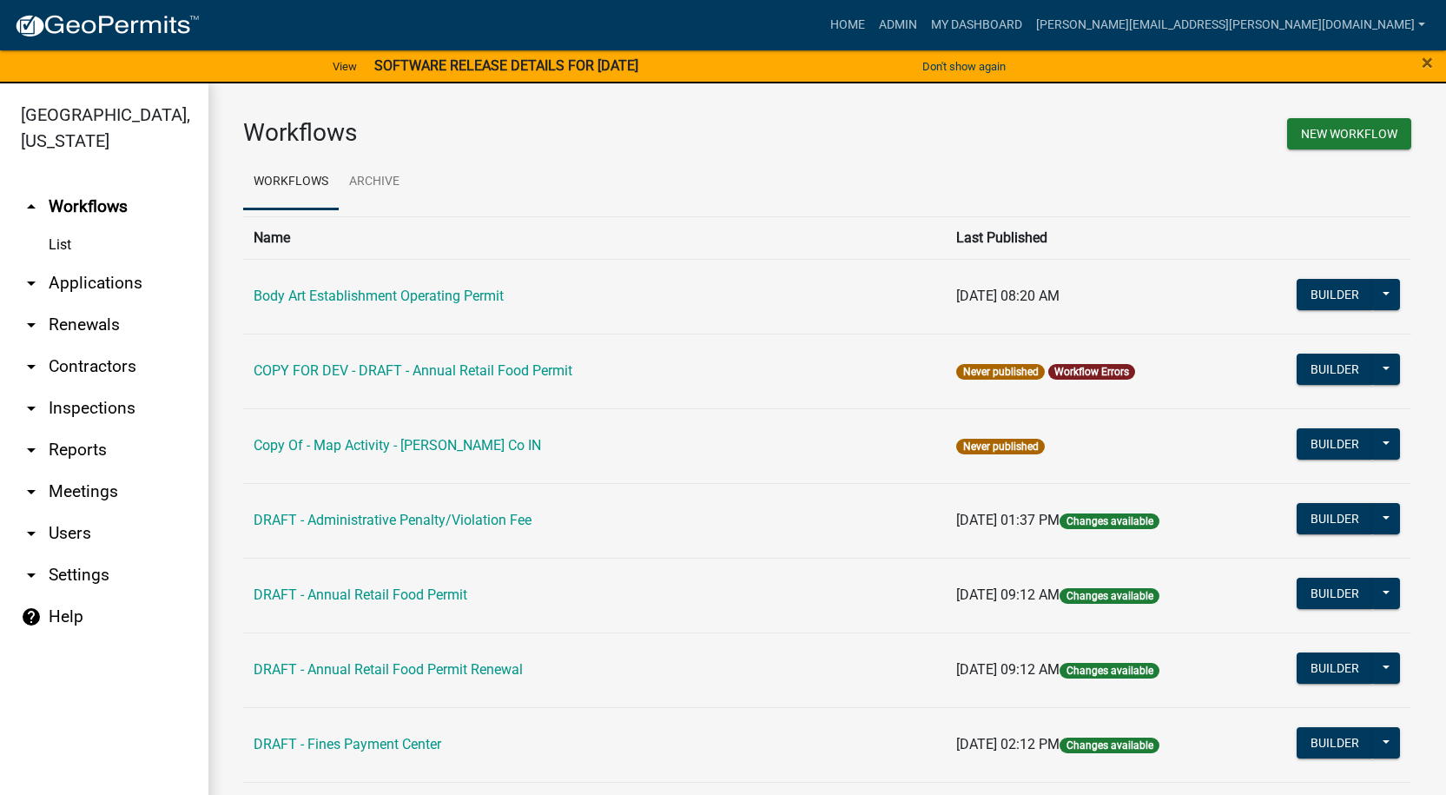
click at [25, 526] on icon "arrow_drop_down" at bounding box center [31, 533] width 21 height 21
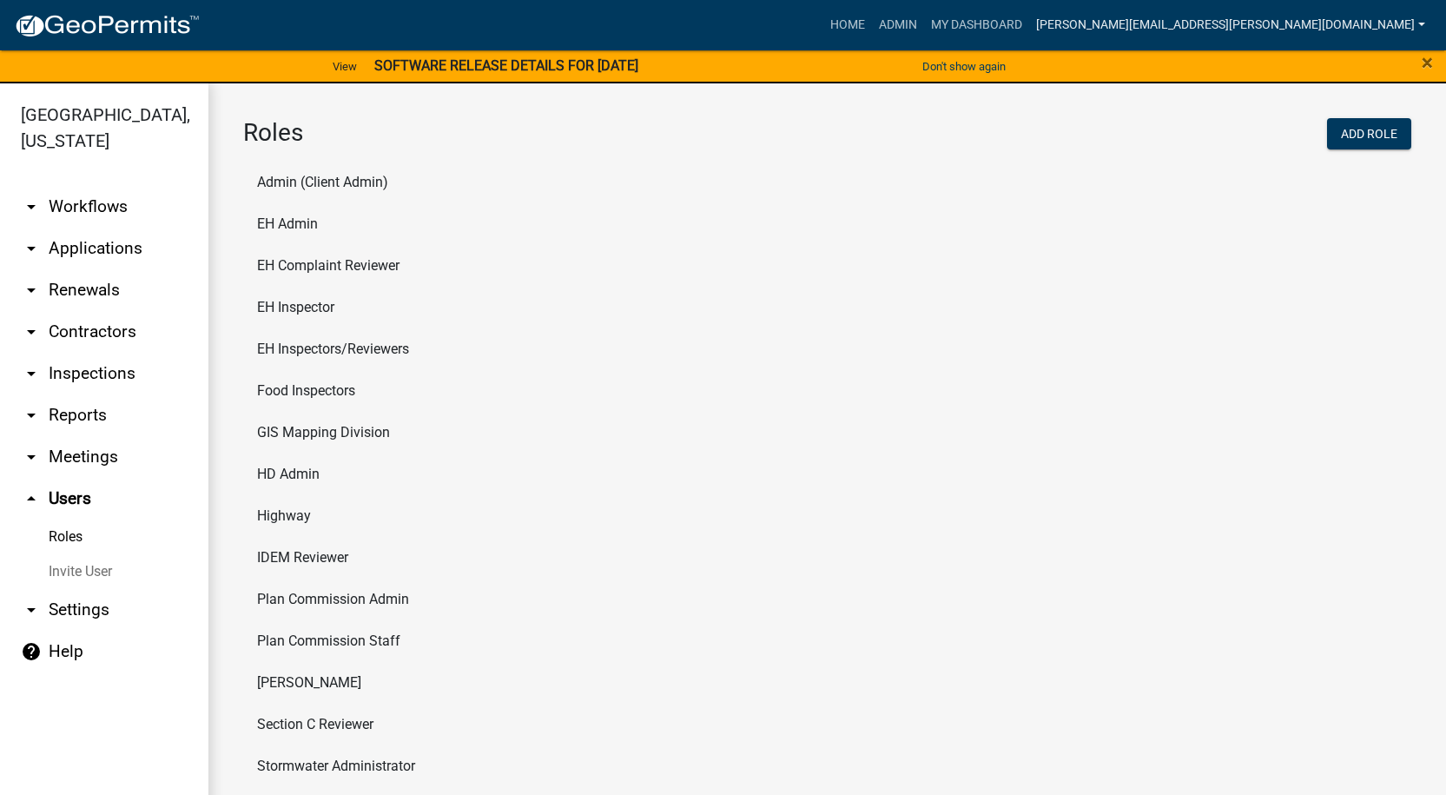
click at [1419, 23] on link "[PERSON_NAME][EMAIL_ADDRESS][PERSON_NAME][DOMAIN_NAME]" at bounding box center [1230, 25] width 403 height 33
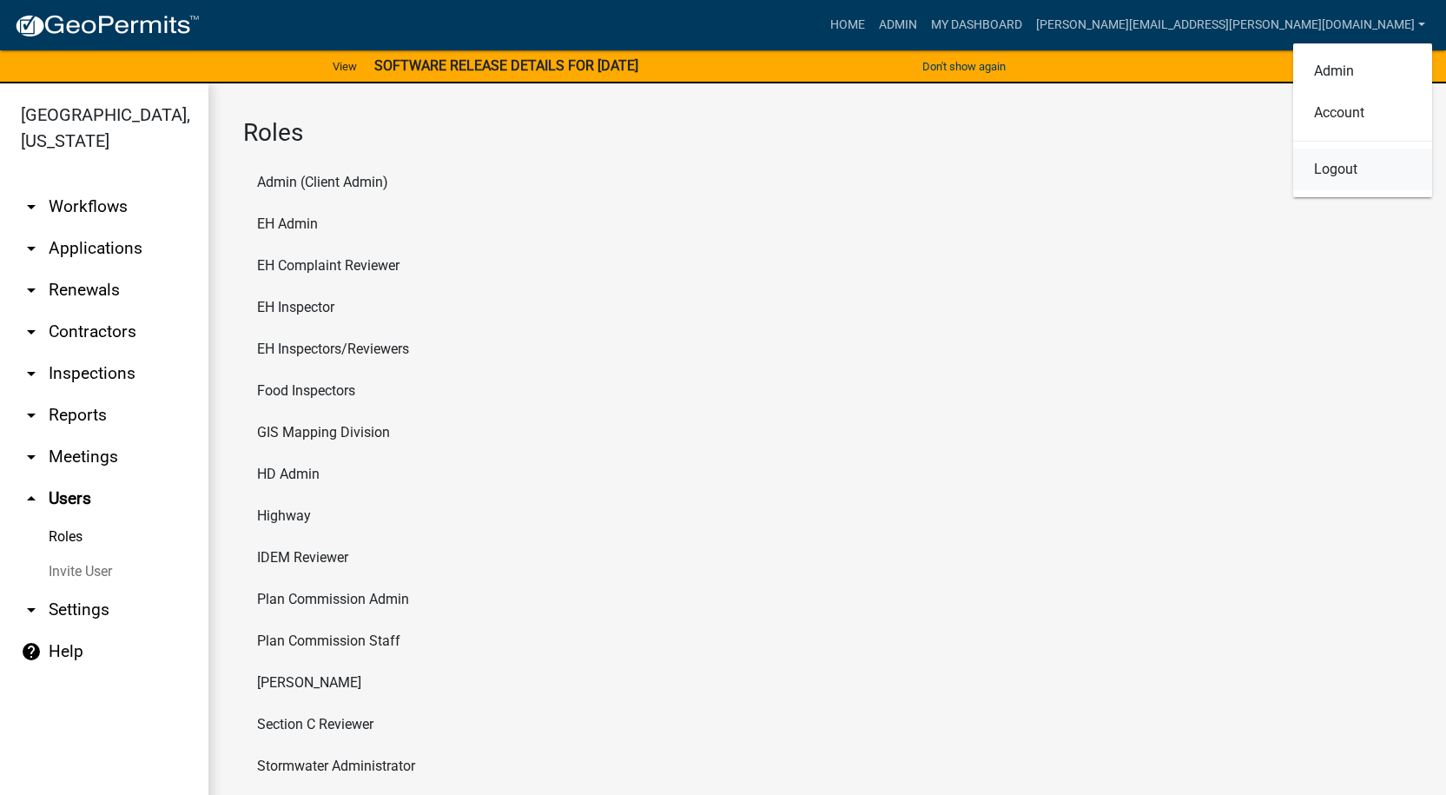
click at [1339, 166] on link "Logout" at bounding box center [1362, 170] width 139 height 42
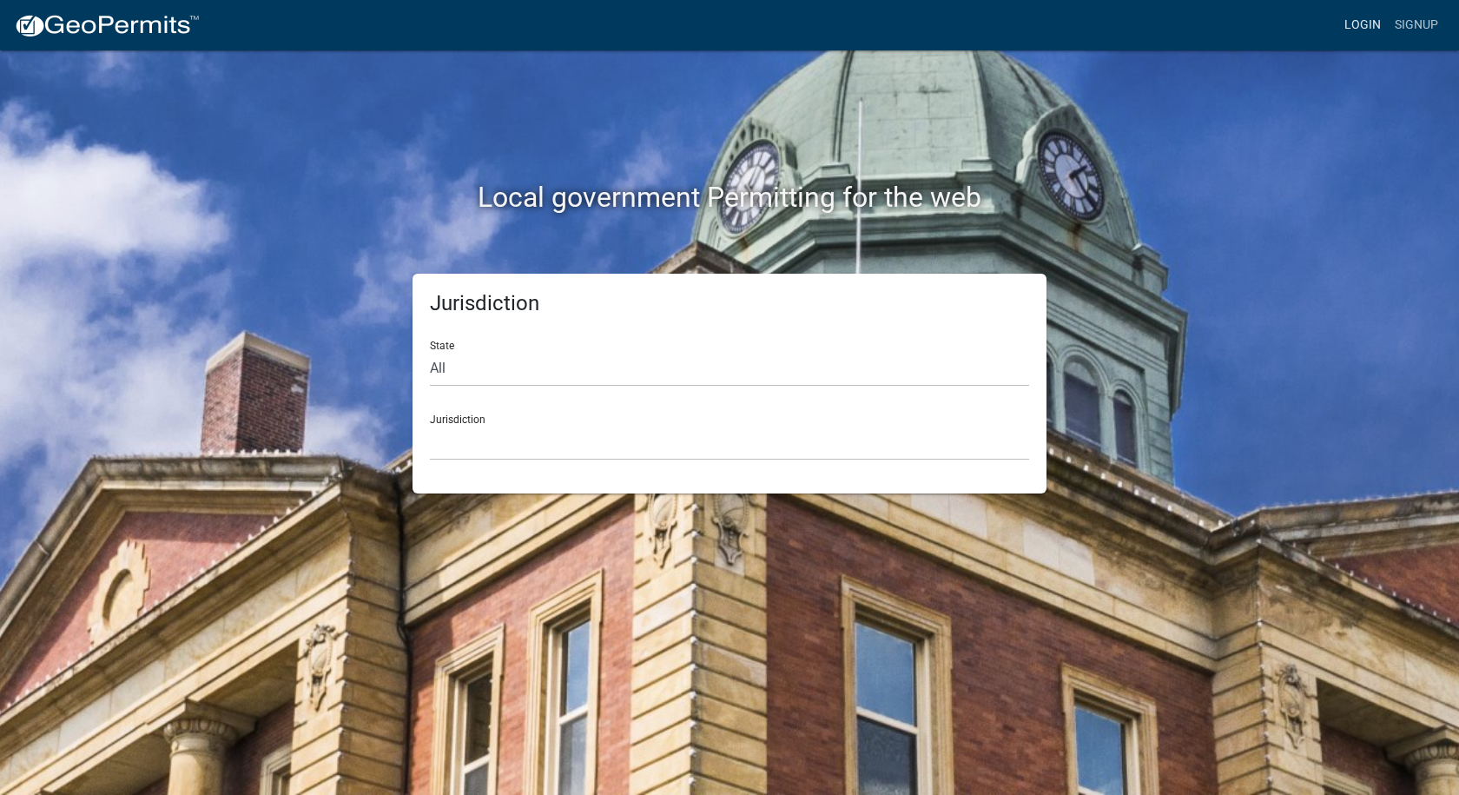
click at [1365, 23] on link "Login" at bounding box center [1363, 25] width 50 height 33
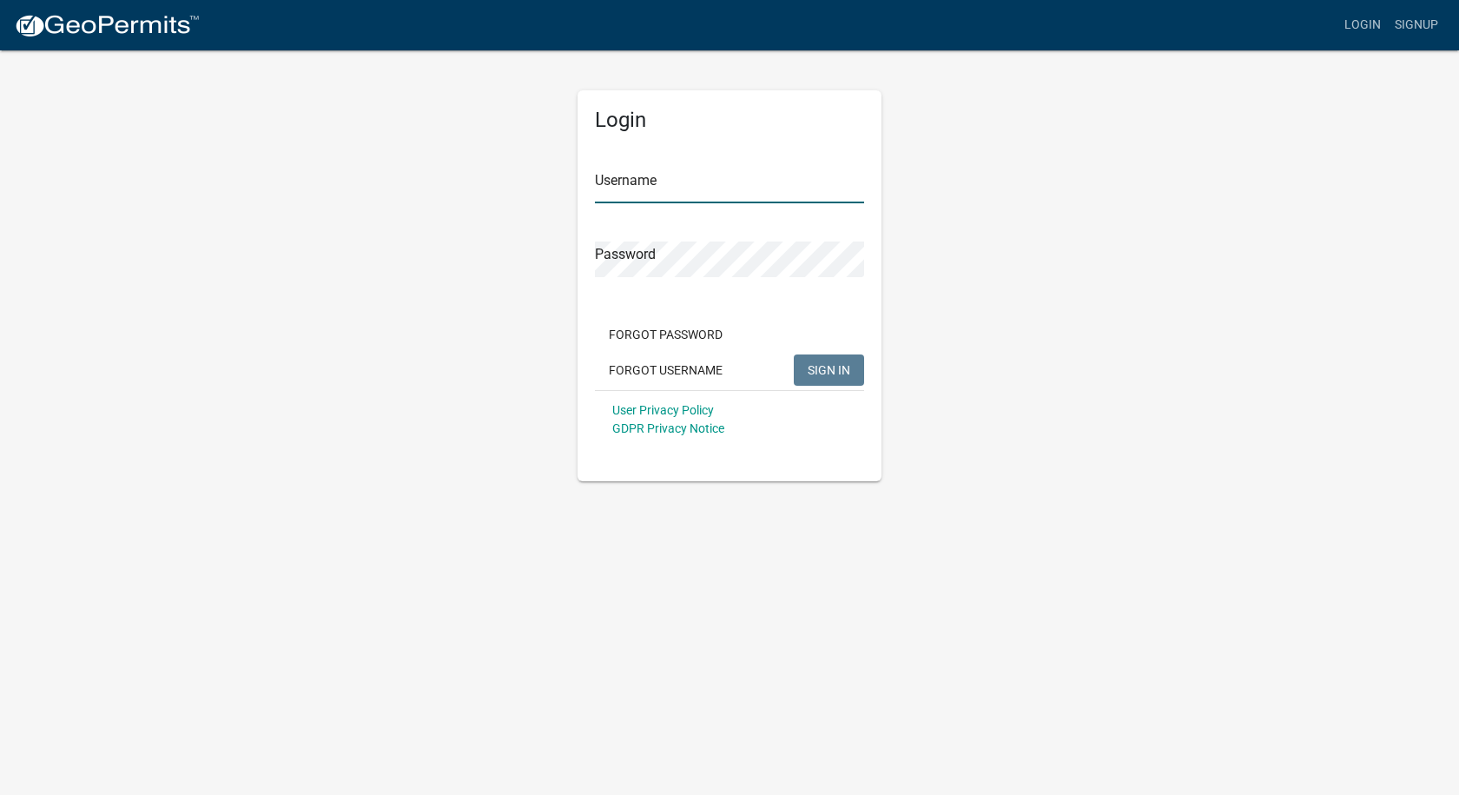
click at [726, 186] on input "Username" at bounding box center [729, 186] width 269 height 36
click at [674, 186] on input "[PERSON_NAME]" at bounding box center [729, 186] width 269 height 36
type input "[PERSON_NAME]"
click at [807, 370] on button "SIGN IN" at bounding box center [829, 369] width 70 height 31
